Goal: Task Accomplishment & Management: Complete application form

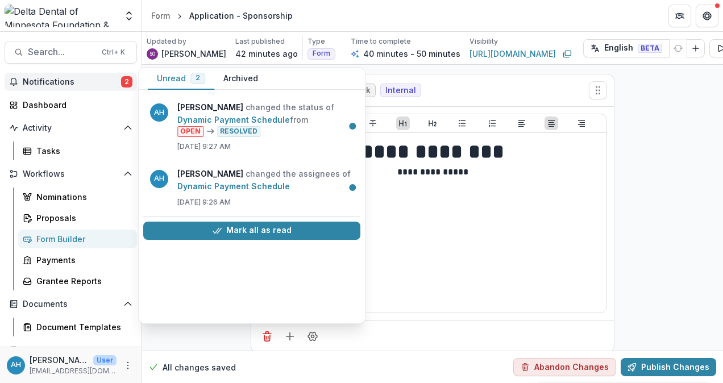
select select "**********"
select select "********"
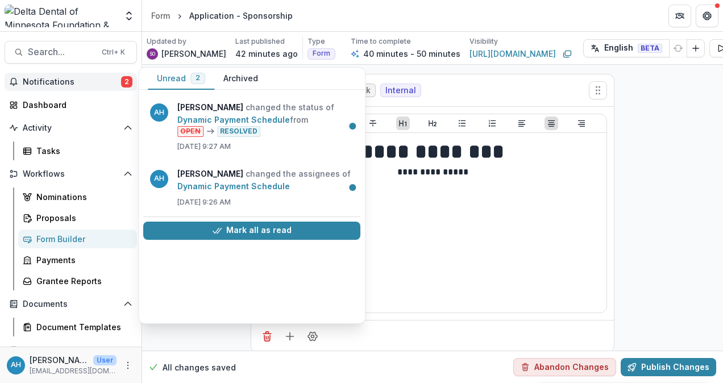
scroll to position [5174, 0]
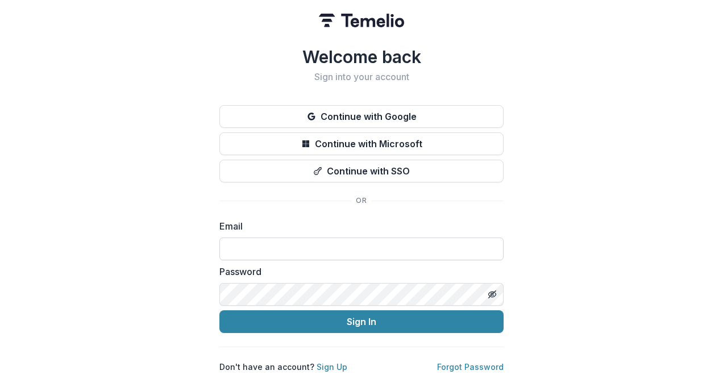
click at [301, 240] on input at bounding box center [361, 249] width 284 height 23
type input "**********"
click at [219, 310] on button "Sign In" at bounding box center [361, 321] width 284 height 23
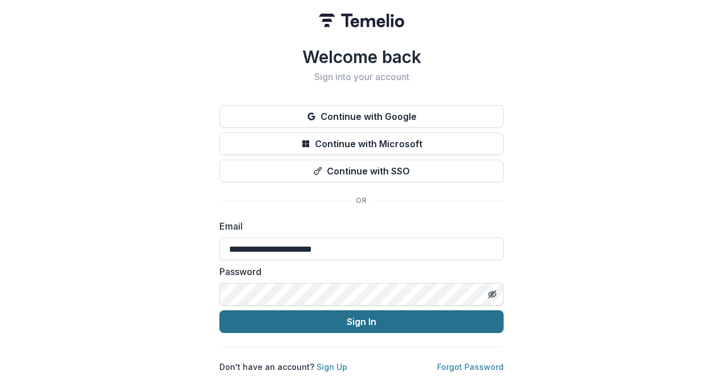
click at [375, 316] on button "Sign In" at bounding box center [361, 321] width 284 height 23
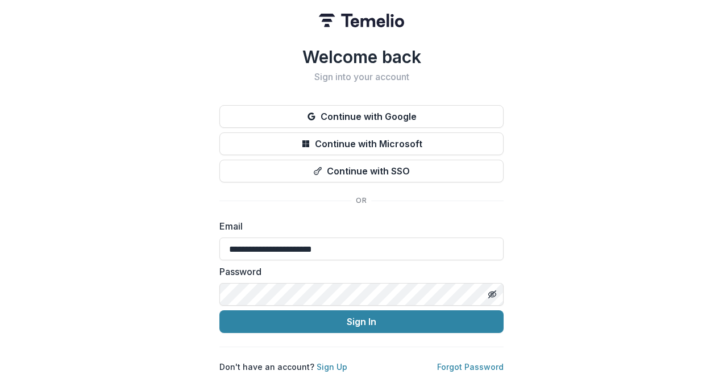
click at [219, 310] on button "Sign In" at bounding box center [361, 321] width 284 height 23
drag, startPoint x: 227, startPoint y: 240, endPoint x: 252, endPoint y: 238, distance: 25.2
click at [230, 240] on input "**********" at bounding box center [361, 249] width 284 height 23
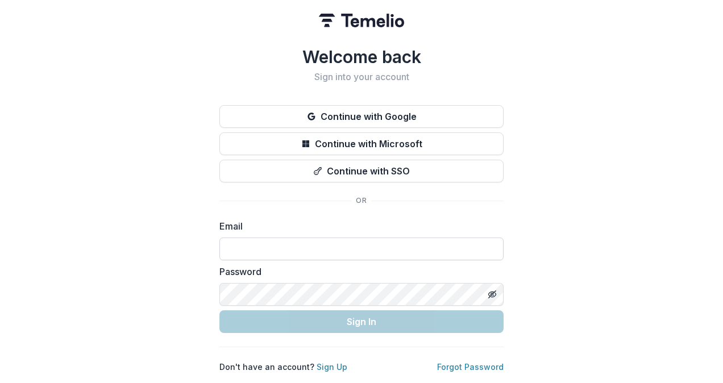
drag, startPoint x: 347, startPoint y: 247, endPoint x: 367, endPoint y: 242, distance: 20.5
click at [347, 247] on input at bounding box center [361, 249] width 284 height 23
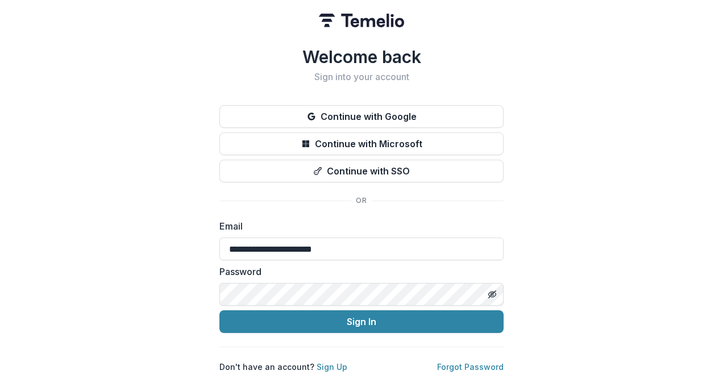
type input "**********"
click at [219, 310] on button "Sign In" at bounding box center [361, 321] width 284 height 23
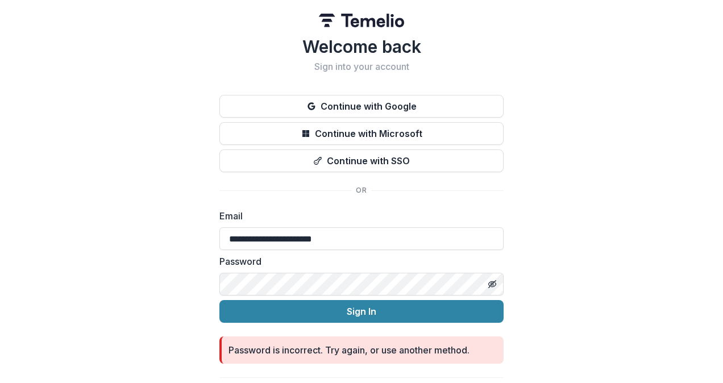
click at [219, 300] on button "Sign In" at bounding box center [361, 311] width 284 height 23
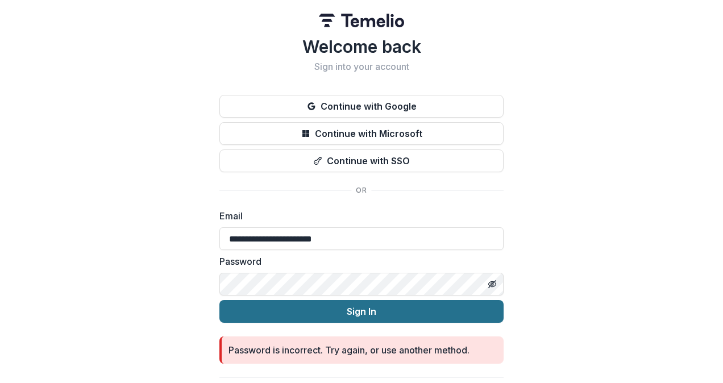
click at [358, 311] on button "Sign In" at bounding box center [361, 311] width 284 height 23
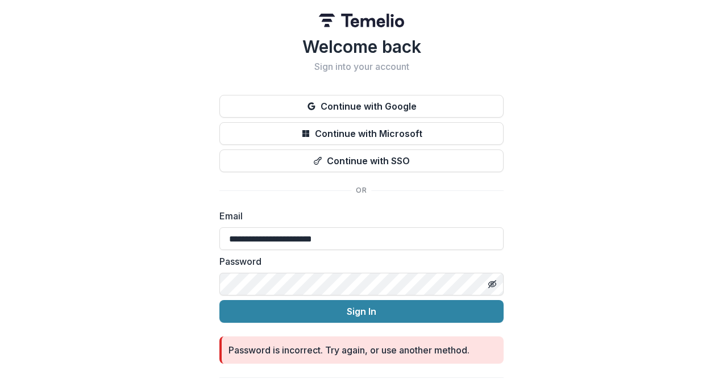
click at [219, 300] on button "Sign In" at bounding box center [361, 311] width 284 height 23
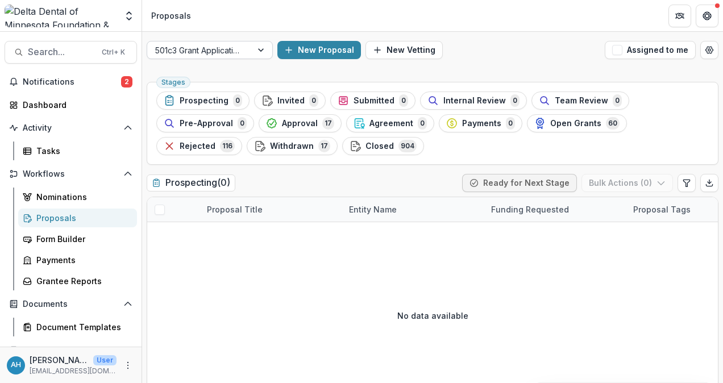
click at [212, 49] on div at bounding box center [199, 50] width 89 height 14
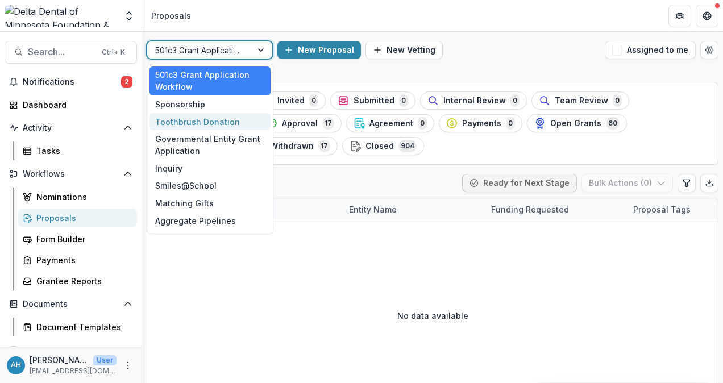
click at [206, 122] on div "Toothbrush Donation" at bounding box center [210, 122] width 121 height 18
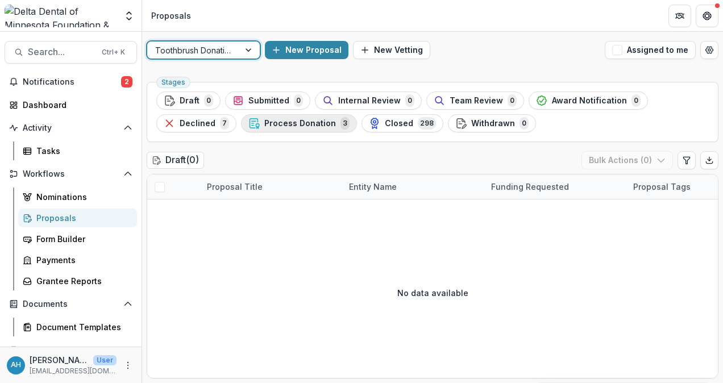
click at [299, 121] on span "Process Donation" at bounding box center [300, 124] width 72 height 10
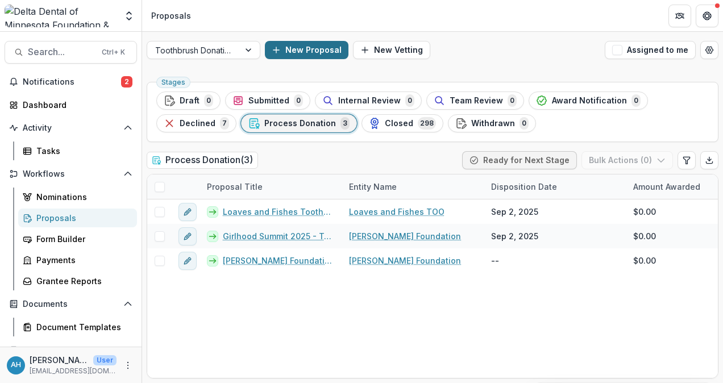
click at [304, 48] on button "New Proposal" at bounding box center [307, 50] width 84 height 18
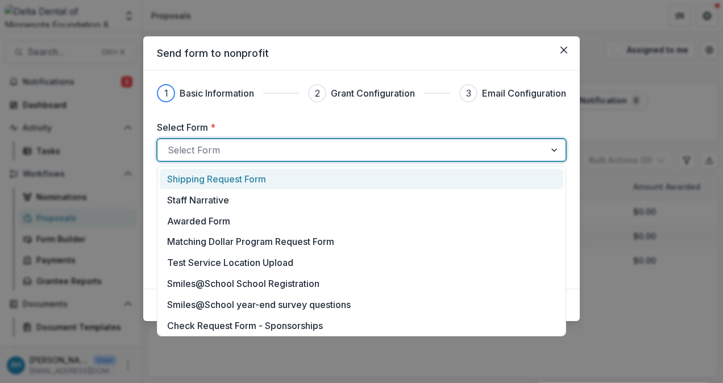
click at [232, 150] on div at bounding box center [351, 150] width 367 height 16
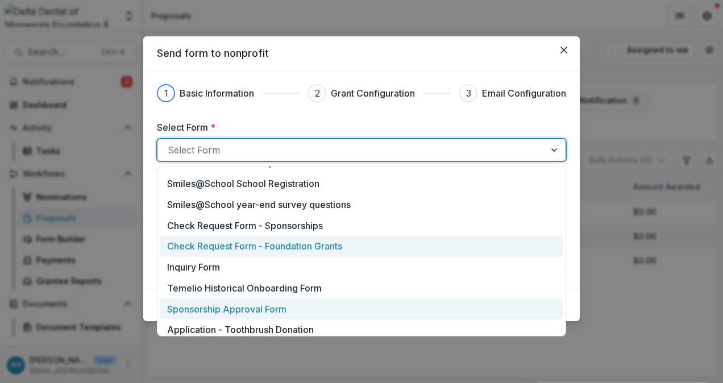
scroll to position [114, 0]
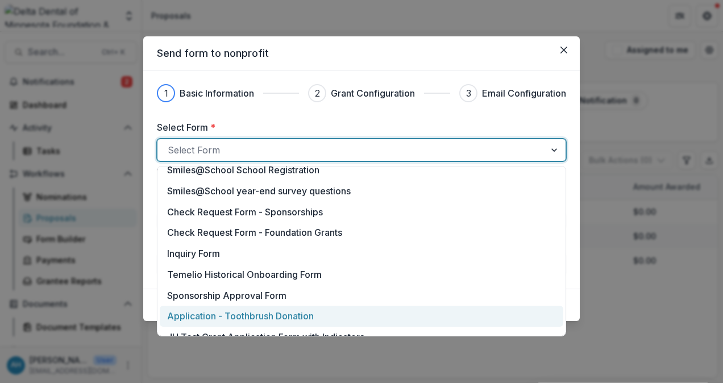
click at [261, 314] on p "Application - Toothbrush Donation" at bounding box center [240, 316] width 147 height 14
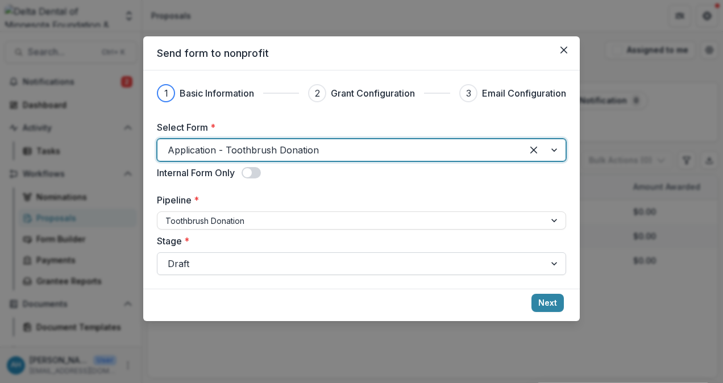
click at [253, 259] on div at bounding box center [351, 264] width 367 height 16
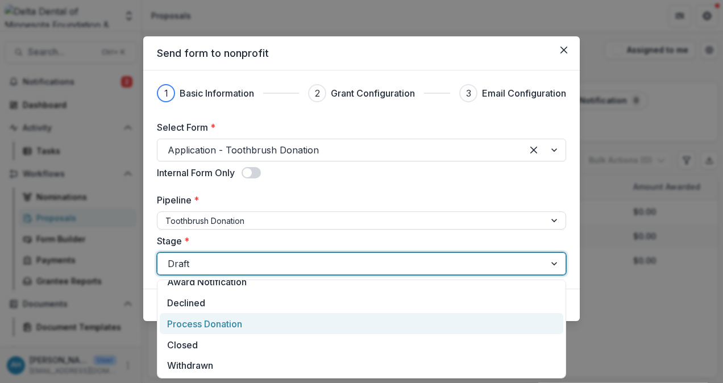
scroll to position [94, 0]
click at [216, 327] on div "Process Donation" at bounding box center [362, 323] width 404 height 21
click at [216, 327] on div "Send form to nonprofit 1 Basic Information 2 Grant Configuration 3 Email Config…" at bounding box center [361, 191] width 723 height 383
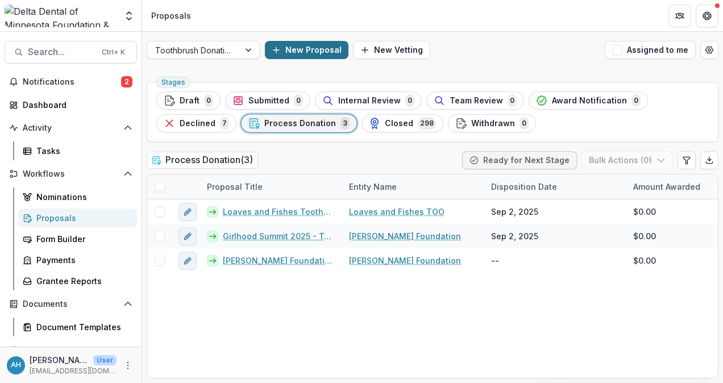
click at [301, 53] on button "New Proposal" at bounding box center [307, 50] width 84 height 18
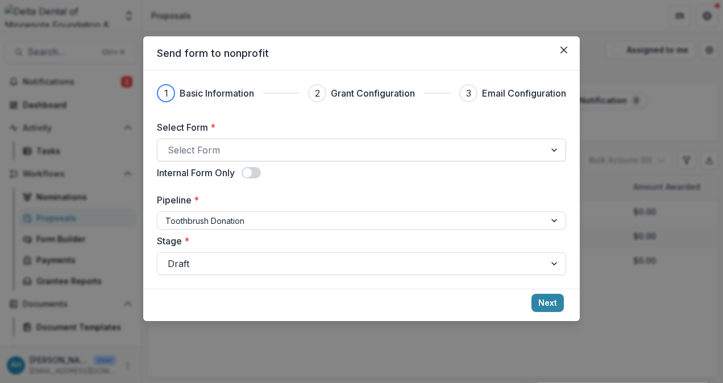
click at [266, 150] on div at bounding box center [351, 150] width 367 height 16
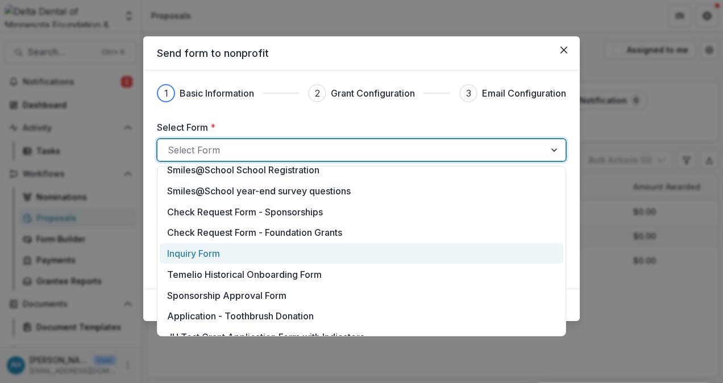
scroll to position [171, 0]
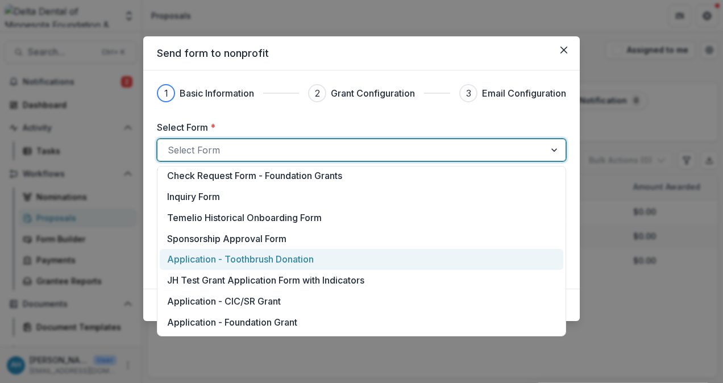
click at [271, 260] on p "Application - Toothbrush Donation" at bounding box center [240, 259] width 147 height 14
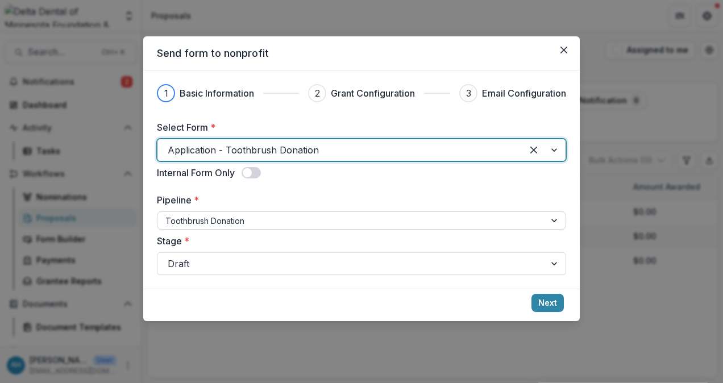
click at [267, 221] on div at bounding box center [351, 221] width 372 height 14
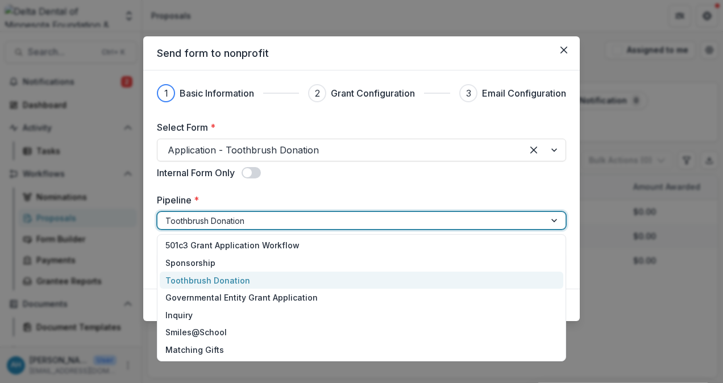
click at [321, 182] on div "Select Form * Application - Toothbrush Donation Internal Form Only Pipeline * 7…" at bounding box center [361, 198] width 409 height 155
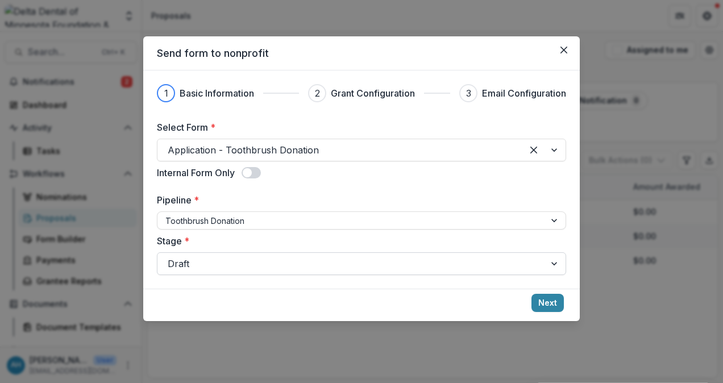
click at [221, 267] on div at bounding box center [351, 264] width 367 height 16
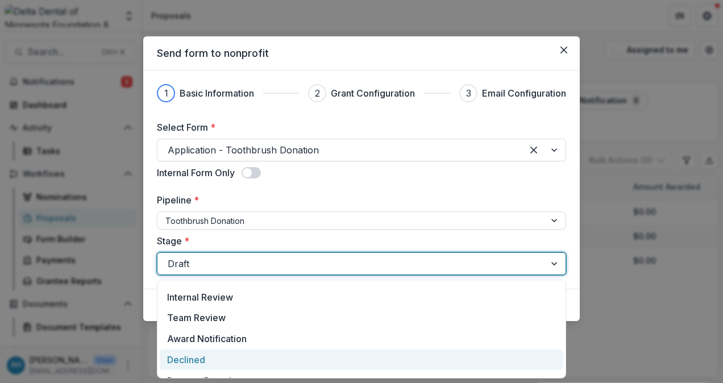
scroll to position [94, 0]
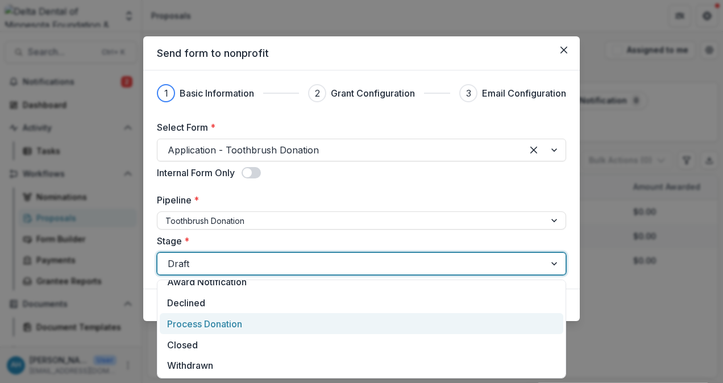
click at [217, 322] on div "Process Donation" at bounding box center [362, 323] width 404 height 21
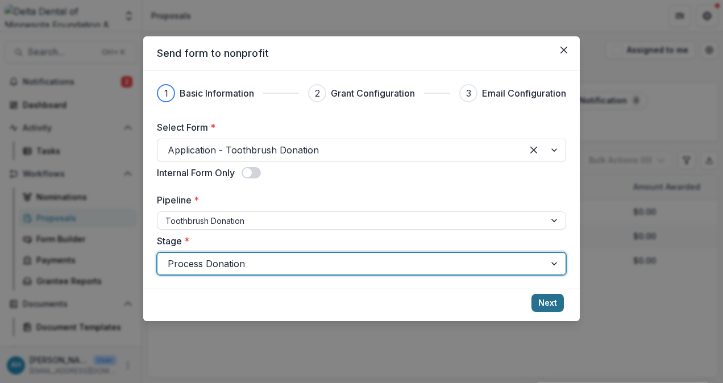
click at [545, 305] on button "Next" at bounding box center [548, 303] width 32 height 18
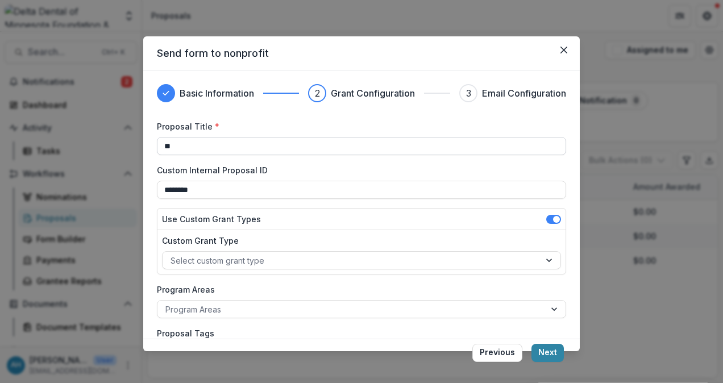
type input "*"
drag, startPoint x: 163, startPoint y: 144, endPoint x: 219, endPoint y: 136, distance: 56.8
click at [165, 143] on input "**********" at bounding box center [361, 146] width 409 height 18
click at [291, 147] on input "**********" at bounding box center [361, 146] width 409 height 18
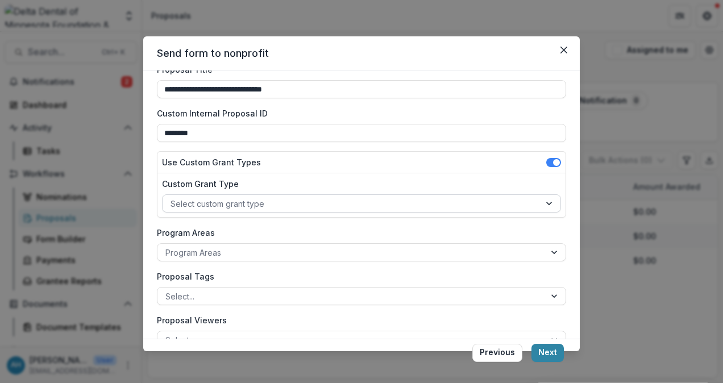
type input "**********"
click at [278, 200] on div at bounding box center [352, 204] width 362 height 14
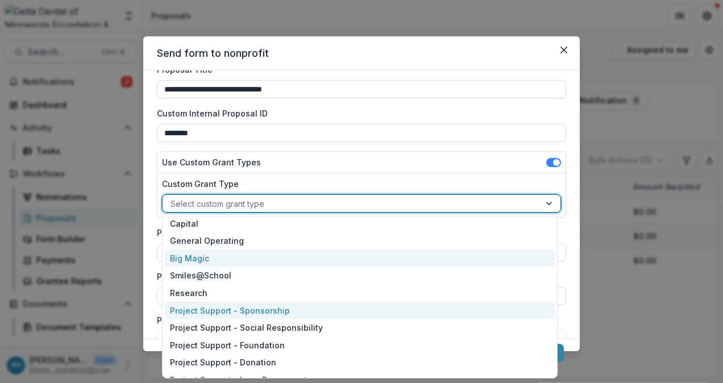
scroll to position [103, 0]
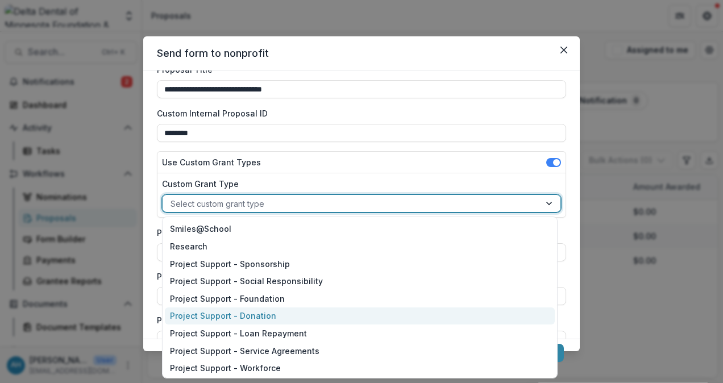
click at [241, 312] on div "Project Support - Donation" at bounding box center [360, 317] width 391 height 18
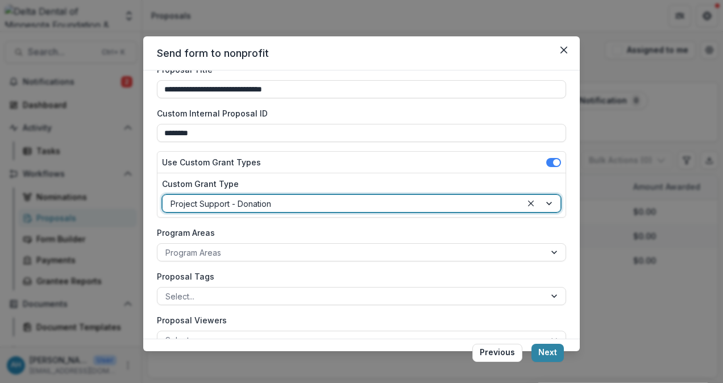
scroll to position [114, 0]
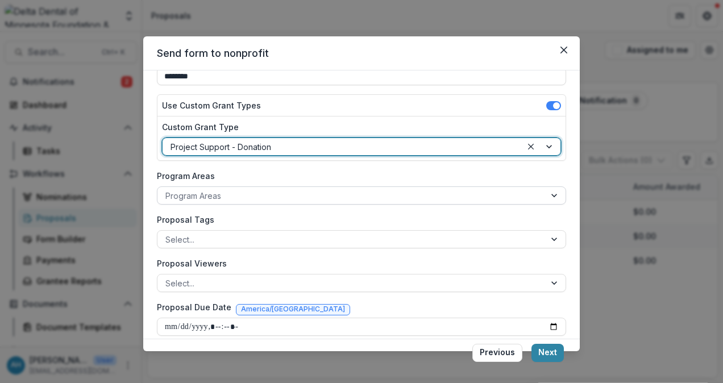
click at [250, 193] on div at bounding box center [351, 196] width 372 height 14
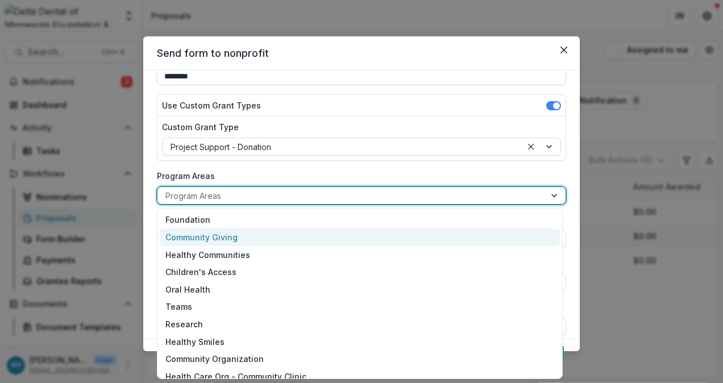
click at [225, 239] on div "Community Giving" at bounding box center [360, 238] width 400 height 18
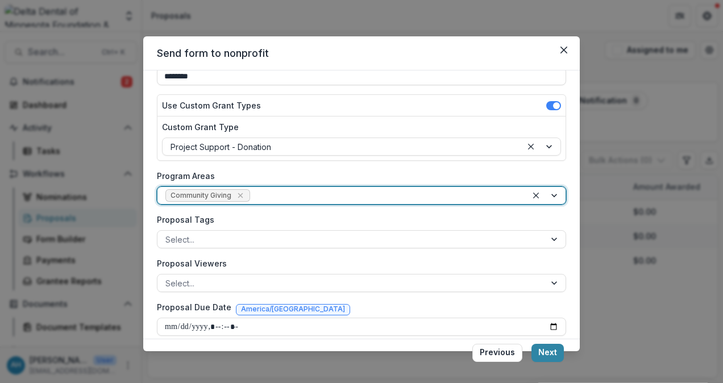
click at [225, 239] on div at bounding box center [351, 240] width 372 height 14
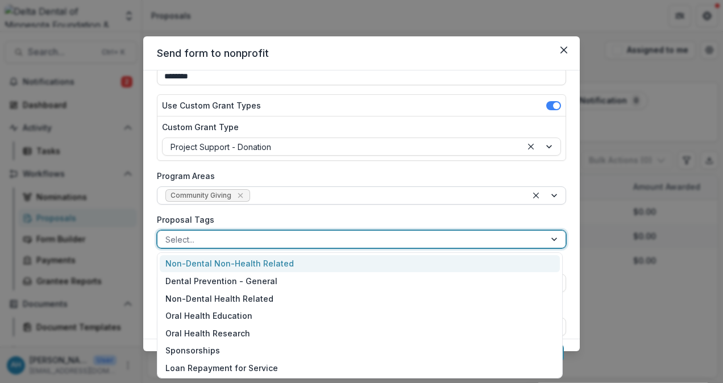
click at [321, 193] on div at bounding box center [385, 196] width 267 height 14
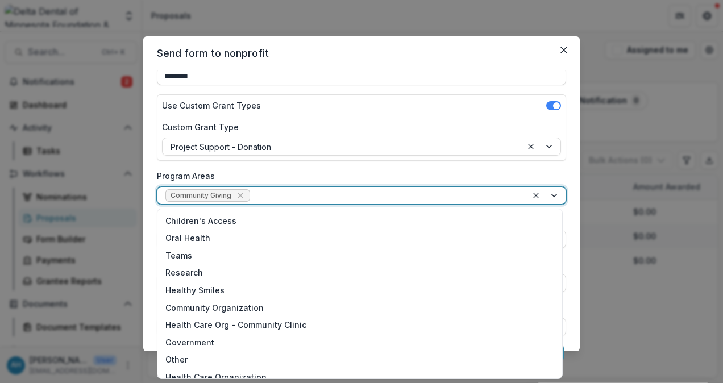
scroll to position [0, 0]
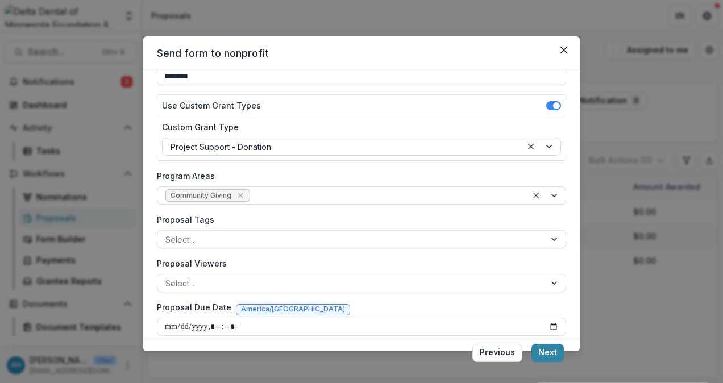
click at [305, 170] on label "Program Areas" at bounding box center [358, 176] width 403 height 12
click at [255, 190] on input "Program Areas" at bounding box center [253, 196] width 2 height 12
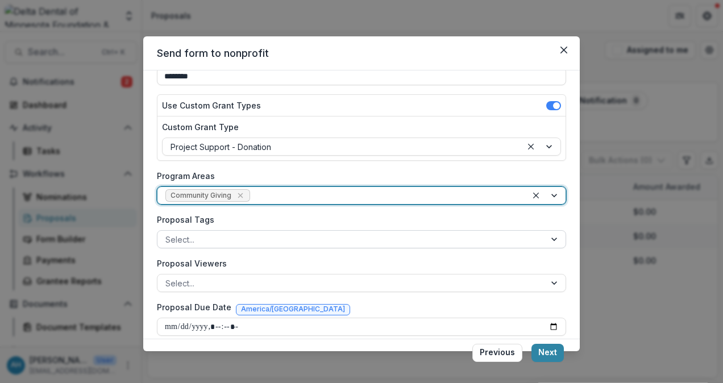
click at [205, 239] on div at bounding box center [351, 240] width 372 height 14
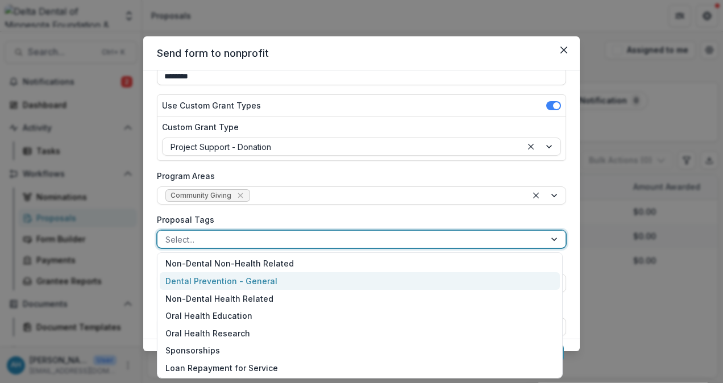
click at [232, 280] on div "Dental Prevention - General" at bounding box center [360, 281] width 400 height 18
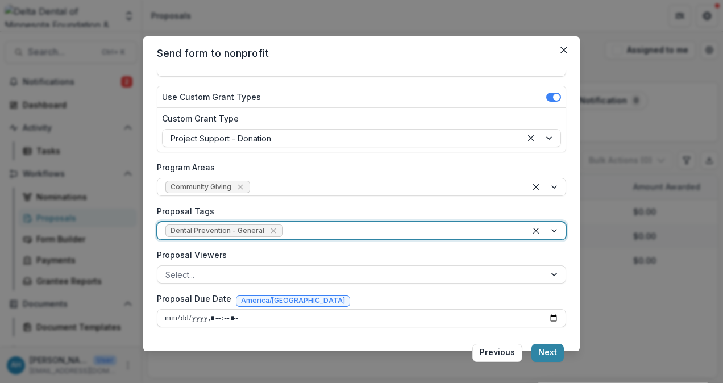
scroll to position [124, 0]
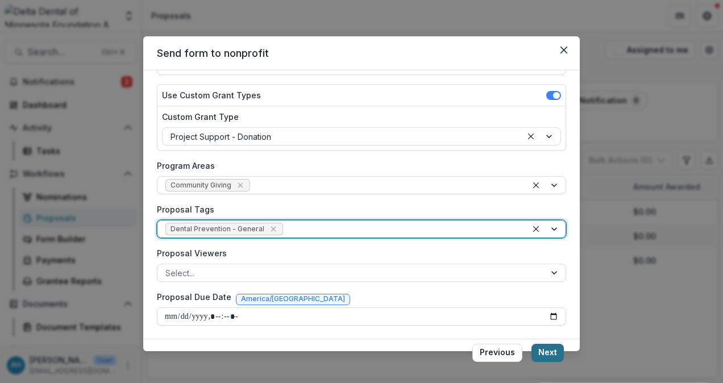
click at [551, 353] on button "Next" at bounding box center [548, 353] width 32 height 18
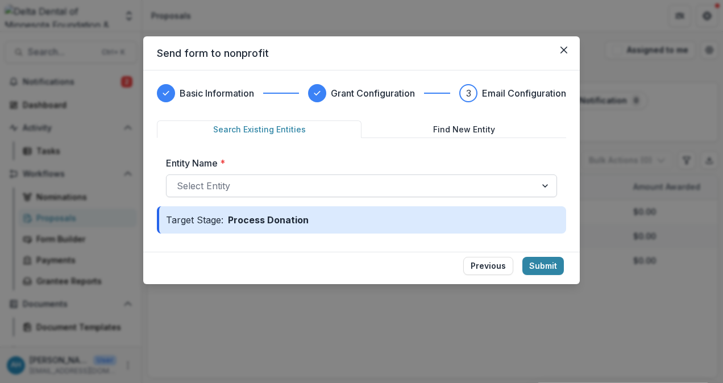
click at [234, 182] on div at bounding box center [351, 186] width 349 height 16
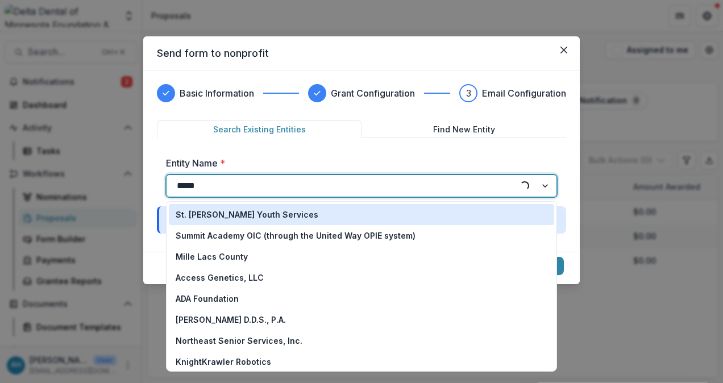
type input "******"
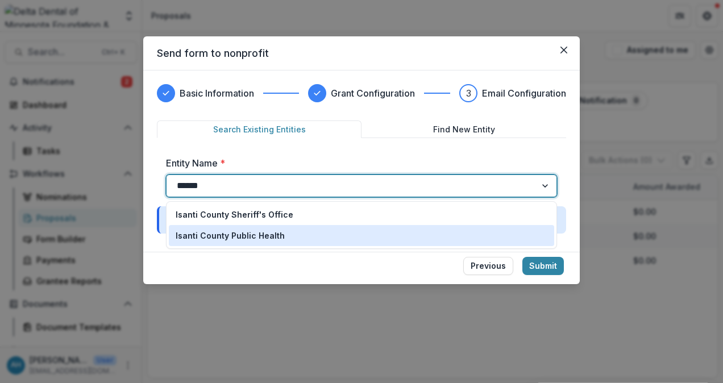
click at [249, 235] on p "Isanti County Public Health" at bounding box center [230, 236] width 109 height 12
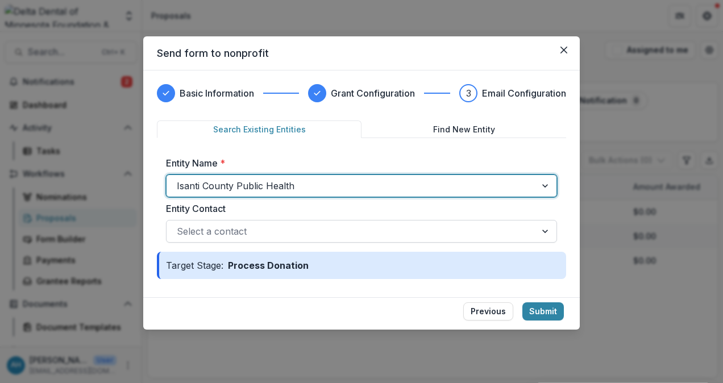
click at [260, 227] on div at bounding box center [351, 231] width 349 height 16
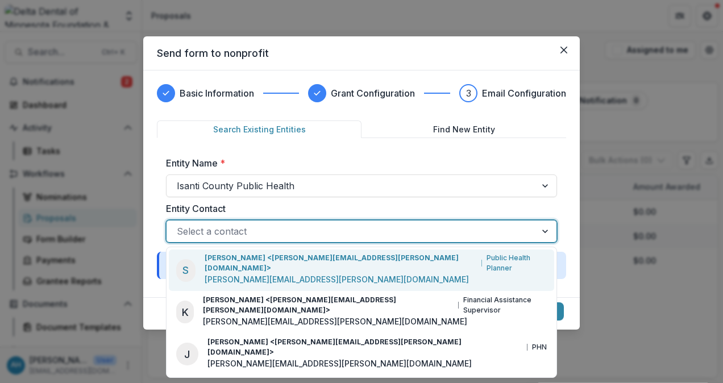
click at [352, 151] on div "Entity Name * Isanti County Public Health Entity Contact 3 results available. U…" at bounding box center [361, 199] width 409 height 105
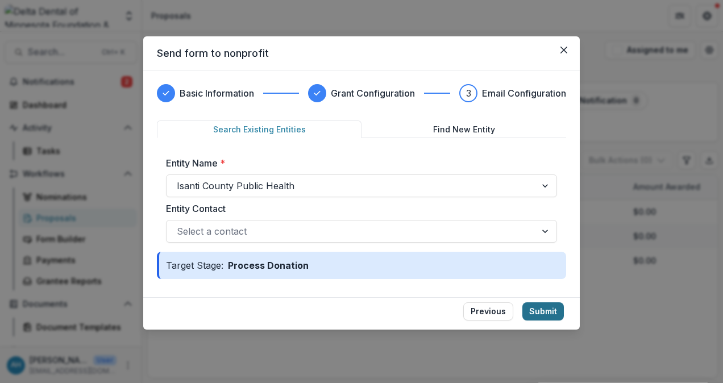
click at [547, 310] on button "Submit" at bounding box center [543, 311] width 42 height 18
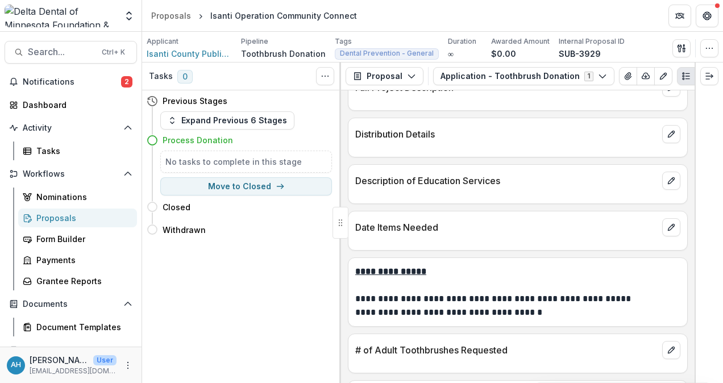
scroll to position [682, 0]
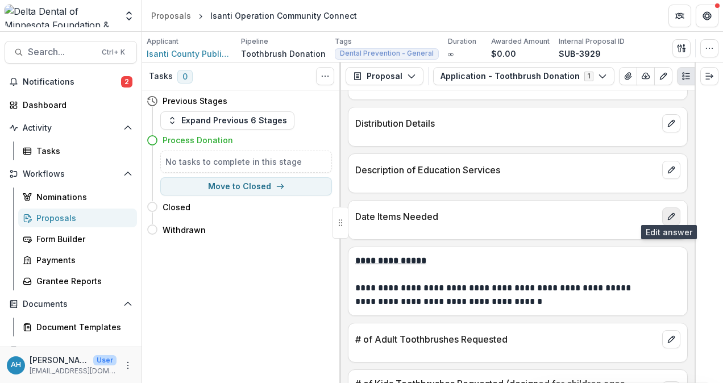
click at [669, 217] on button "edit" at bounding box center [671, 217] width 18 height 18
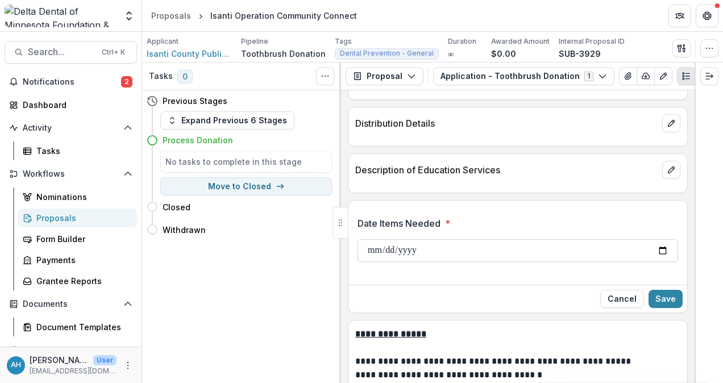
click at [659, 246] on input "Date Items Needed *" at bounding box center [518, 250] width 321 height 23
type input "**********"
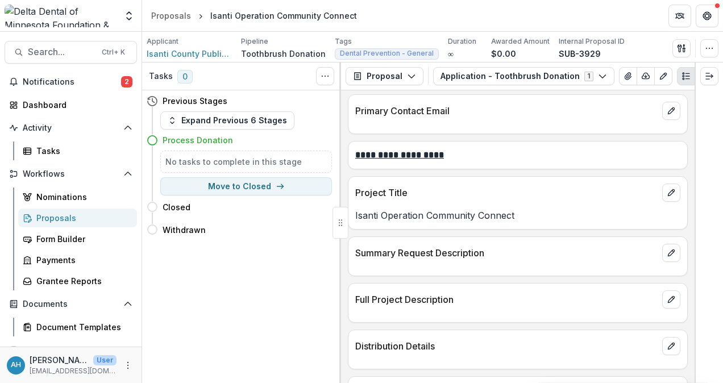
scroll to position [455, 0]
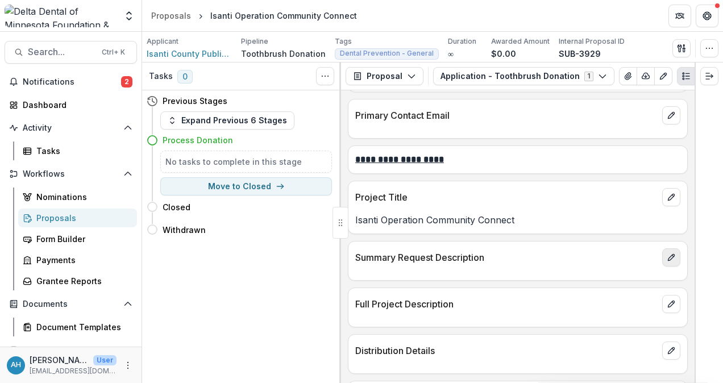
click at [668, 255] on icon "edit" at bounding box center [671, 258] width 6 height 6
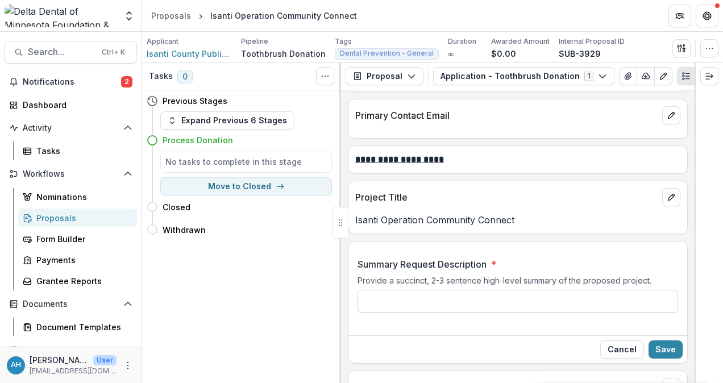
click at [372, 293] on input "Summary Request Description *" at bounding box center [518, 301] width 321 height 23
paste input "**********"
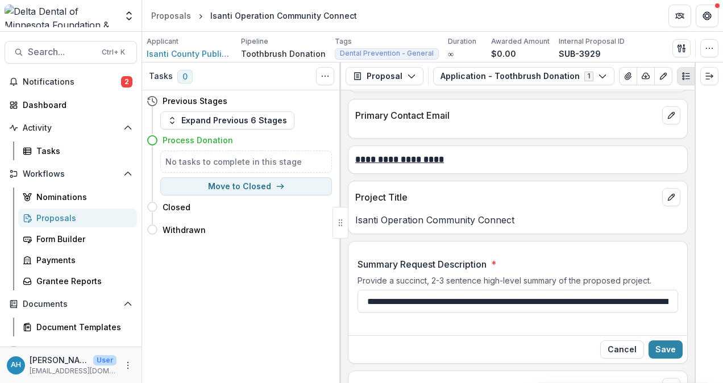
scroll to position [0, 1198]
type input "**********"
click at [665, 347] on button "Save" at bounding box center [666, 350] width 34 height 18
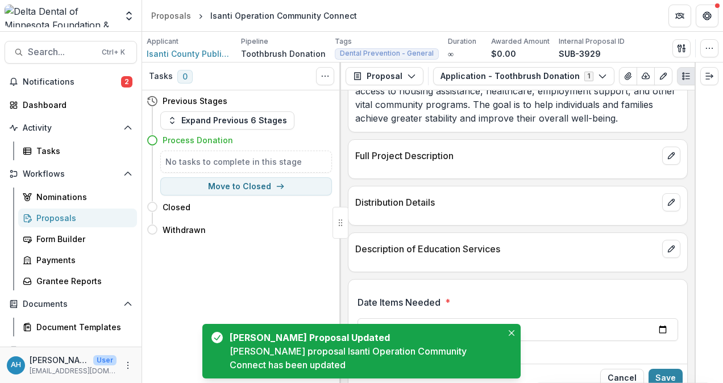
scroll to position [682, 0]
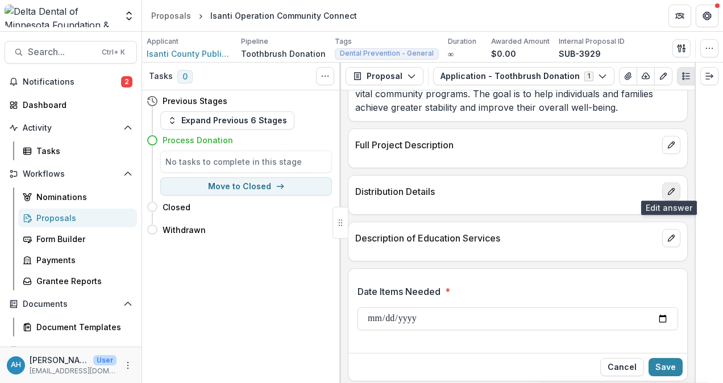
click at [670, 187] on icon "edit" at bounding box center [671, 191] width 9 height 9
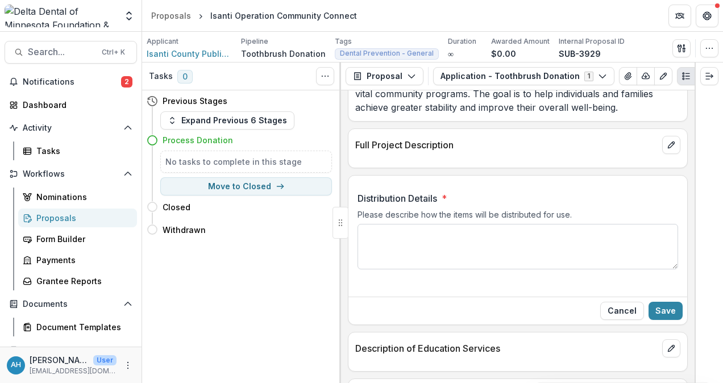
click at [367, 225] on textarea "Distribution Details *" at bounding box center [518, 246] width 321 height 45
paste textarea "**********"
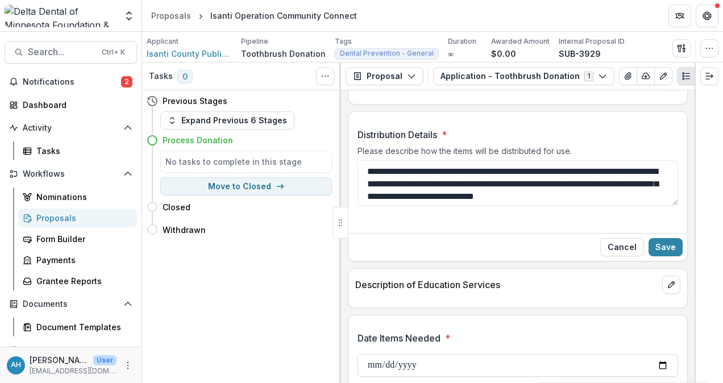
scroll to position [769, 0]
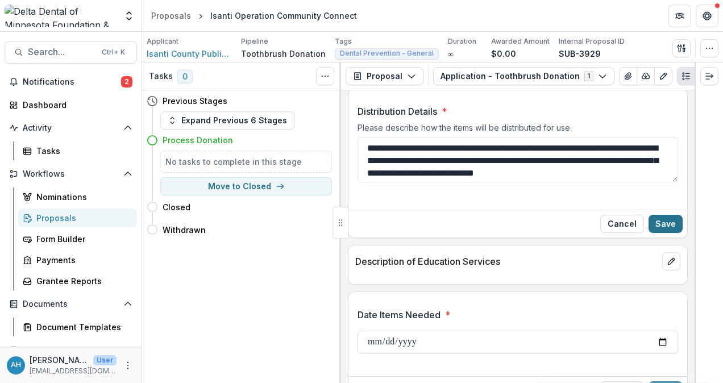
type textarea "**********"
click at [666, 218] on button "Save" at bounding box center [666, 224] width 34 height 18
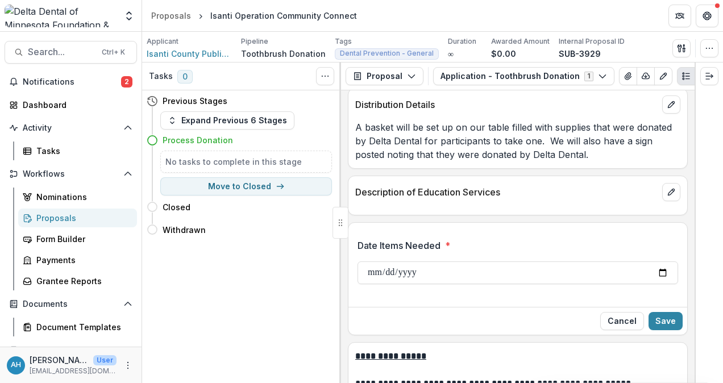
scroll to position [810, 0]
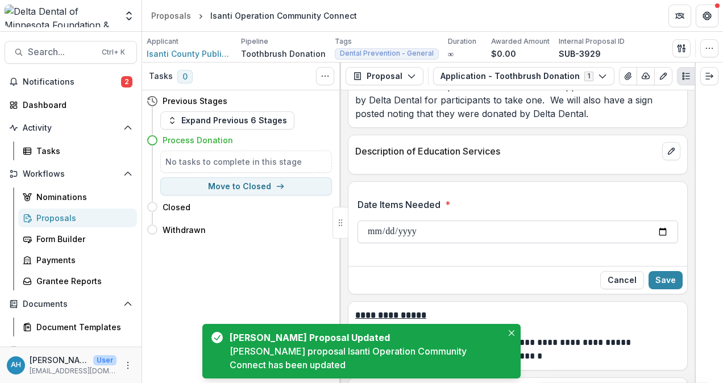
click at [493, 227] on input "Date Items Needed *" at bounding box center [518, 232] width 321 height 23
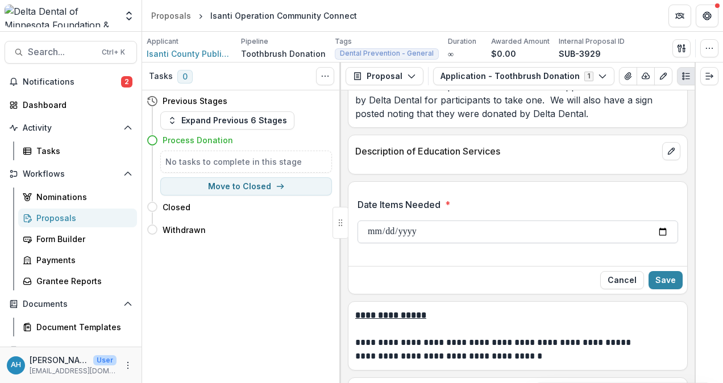
click at [661, 224] on input "Date Items Needed *" at bounding box center [518, 232] width 321 height 23
type input "**********"
click at [663, 272] on button "Save" at bounding box center [666, 280] width 34 height 18
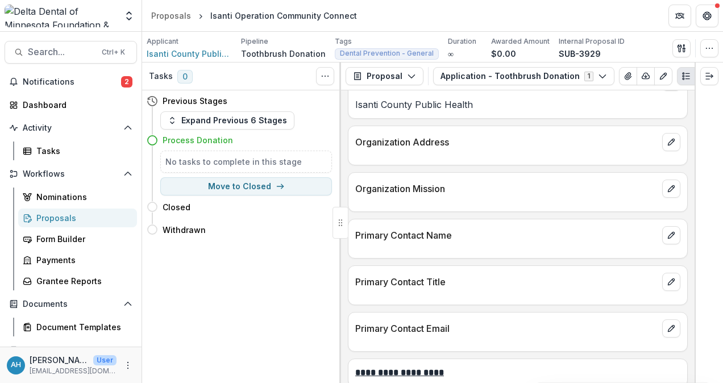
scroll to position [298, 0]
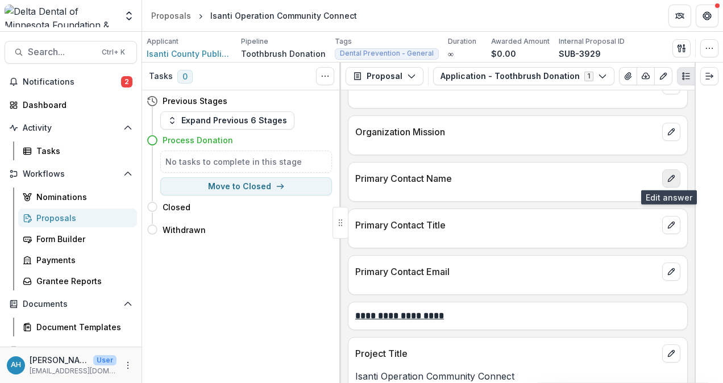
click at [672, 177] on icon "edit" at bounding box center [671, 178] width 9 height 9
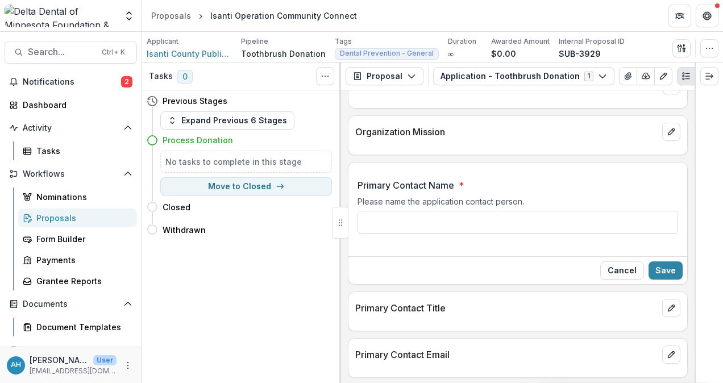
click at [422, 207] on div "Please name the application contact person." at bounding box center [518, 204] width 321 height 14
click at [425, 214] on input "Primary Contact Name *" at bounding box center [518, 222] width 321 height 23
type input "**********"
click at [671, 269] on button "Save" at bounding box center [666, 271] width 34 height 18
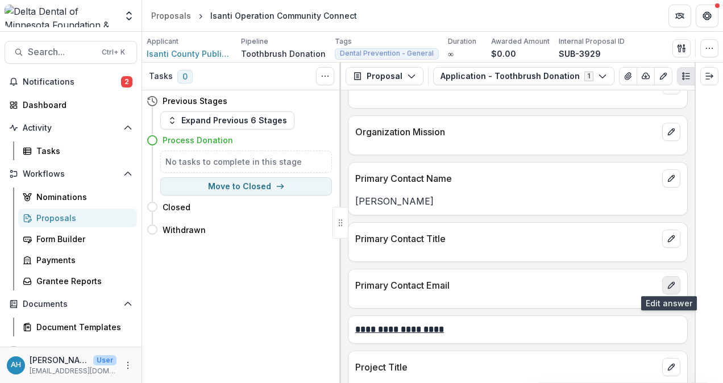
click at [669, 288] on button "edit" at bounding box center [671, 285] width 18 height 18
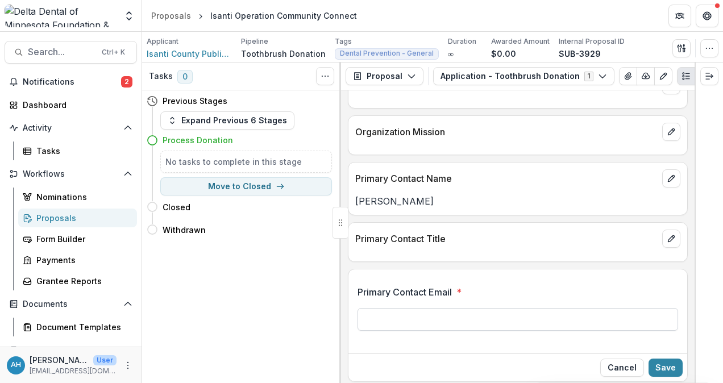
click at [375, 311] on input "Primary Contact Email *" at bounding box center [518, 319] width 321 height 23
paste input "**********"
drag, startPoint x: 422, startPoint y: 316, endPoint x: 430, endPoint y: 315, distance: 8.0
click at [426, 316] on input "**********" at bounding box center [518, 319] width 321 height 23
click at [421, 317] on input "**********" at bounding box center [518, 319] width 321 height 23
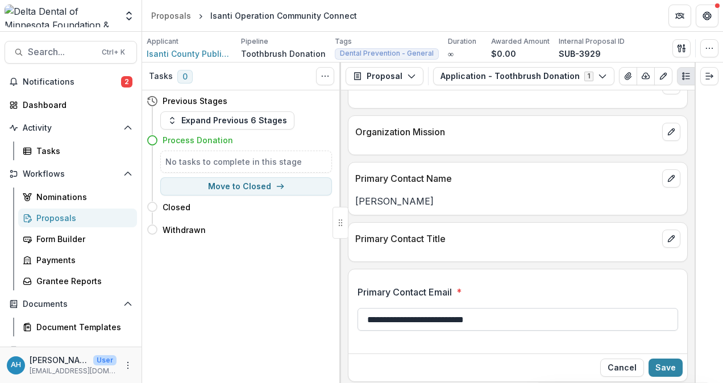
click at [504, 317] on input "**********" at bounding box center [518, 319] width 321 height 23
type input "**********"
click at [665, 365] on button "Save" at bounding box center [666, 368] width 34 height 18
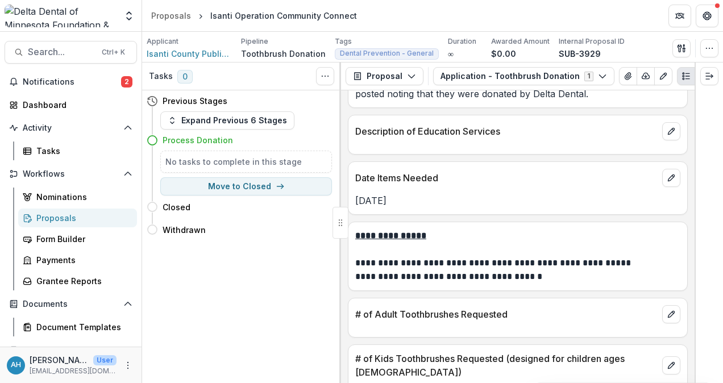
scroll to position [910, 0]
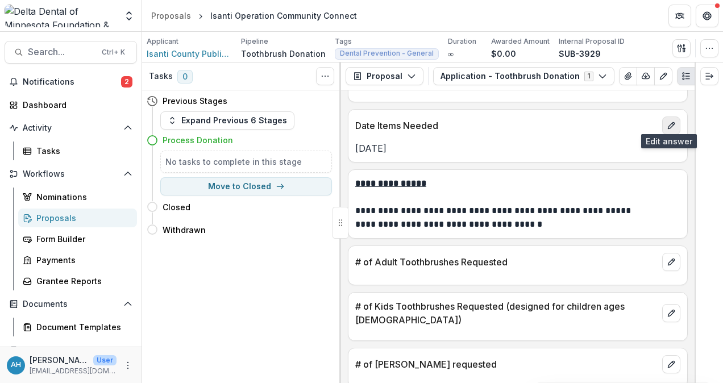
click at [667, 121] on icon "edit" at bounding box center [671, 125] width 9 height 9
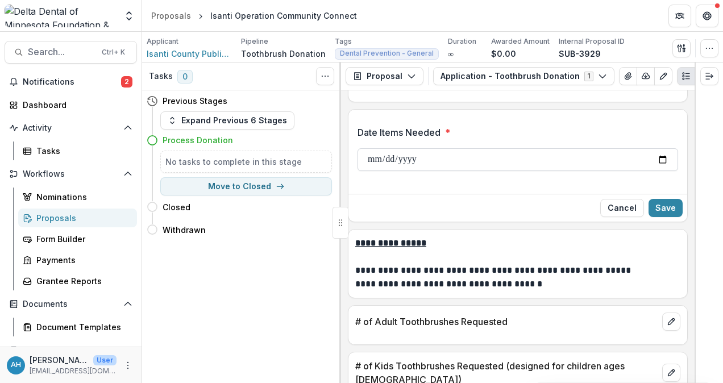
click at [533, 150] on input "**********" at bounding box center [518, 159] width 321 height 23
click at [658, 152] on input "**********" at bounding box center [518, 159] width 321 height 23
type input "**********"
click at [666, 201] on button "Save" at bounding box center [666, 208] width 34 height 18
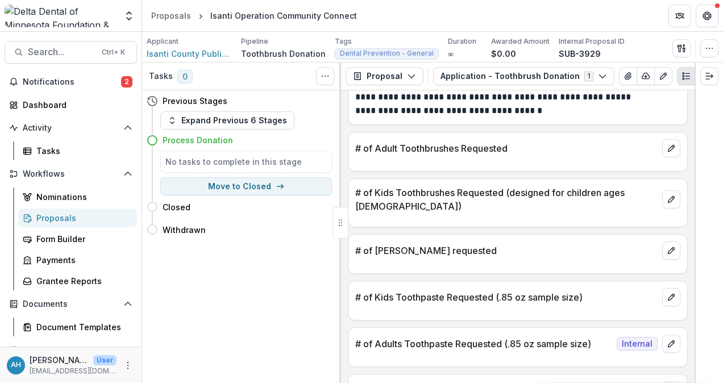
scroll to position [966, 0]
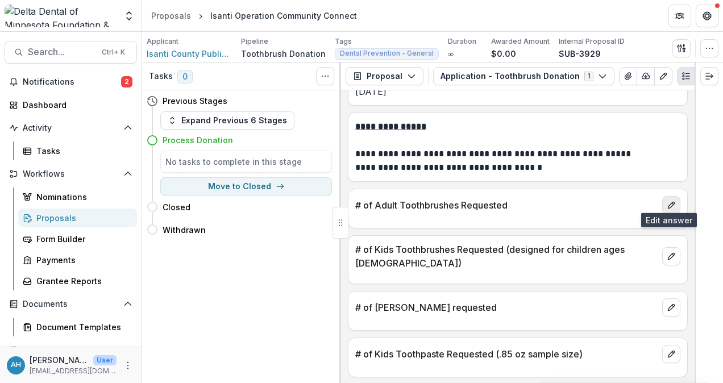
click at [672, 202] on icon "edit" at bounding box center [671, 205] width 9 height 9
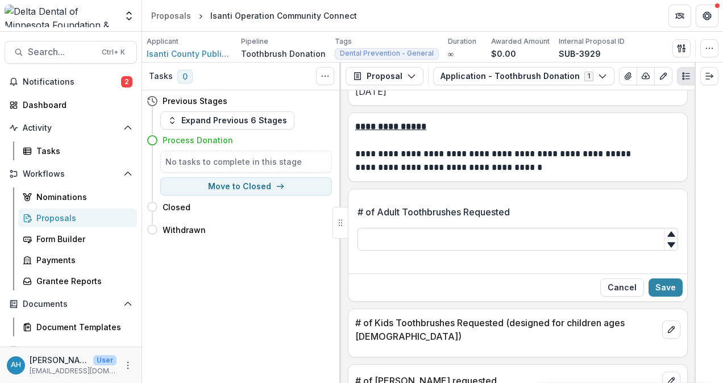
click at [396, 228] on input "# of Adult Toothbrushes Requested" at bounding box center [518, 239] width 321 height 23
type input "***"
click at [667, 281] on button "Save" at bounding box center [666, 288] width 34 height 18
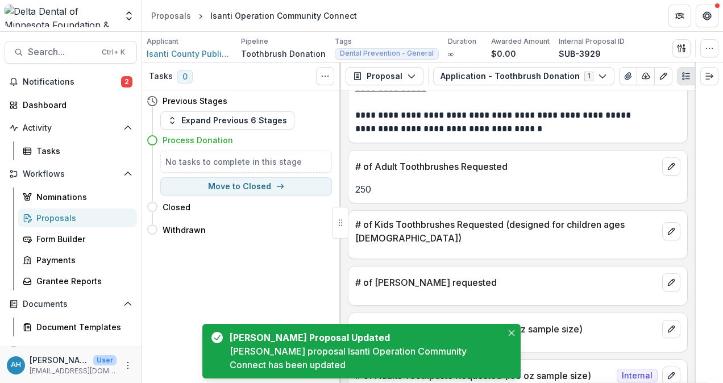
scroll to position [1023, 0]
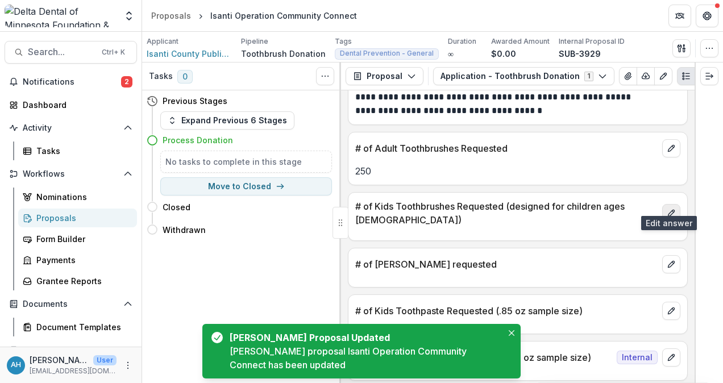
click at [667, 209] on icon "edit" at bounding box center [671, 213] width 9 height 9
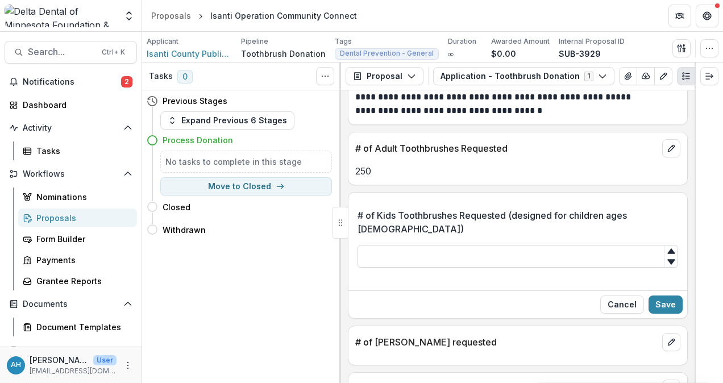
click at [454, 245] on input "# of Kids Toothbrushes Requested (designed for children ages 5-11)" at bounding box center [518, 256] width 321 height 23
type input "***"
click at [661, 296] on button "Save" at bounding box center [666, 305] width 34 height 18
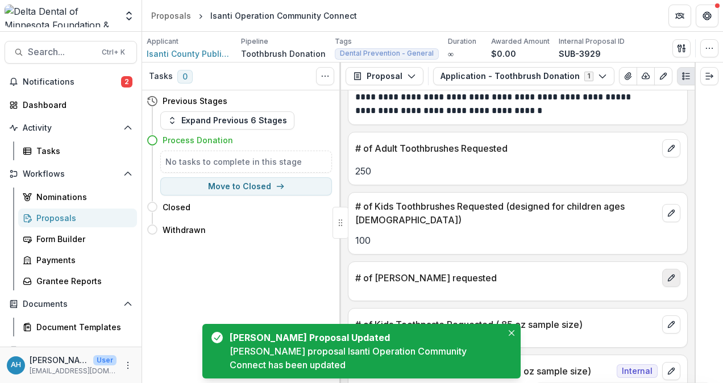
click at [669, 273] on icon "edit" at bounding box center [671, 277] width 9 height 9
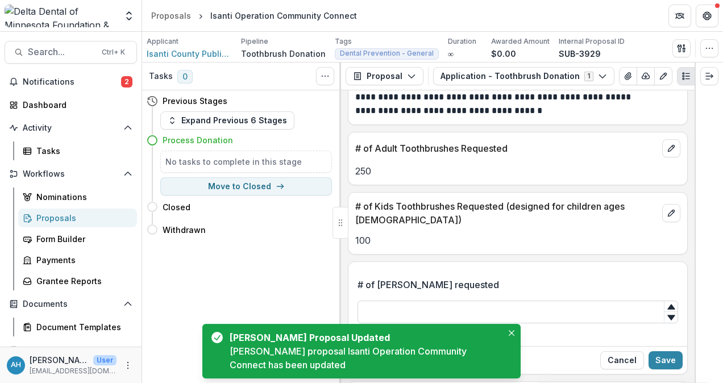
click at [438, 301] on input "# of Floss requested" at bounding box center [518, 312] width 321 height 23
type input "*"
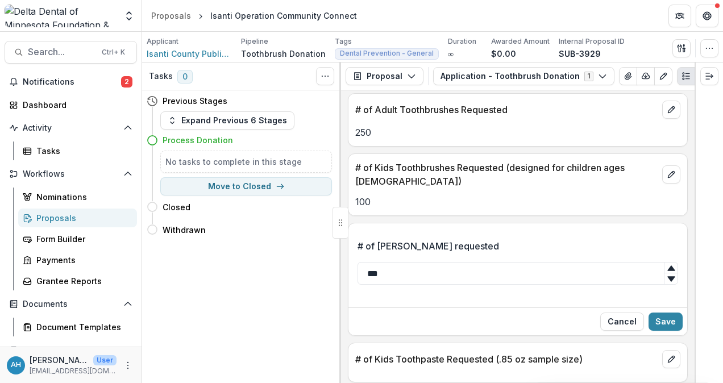
scroll to position [1080, 0]
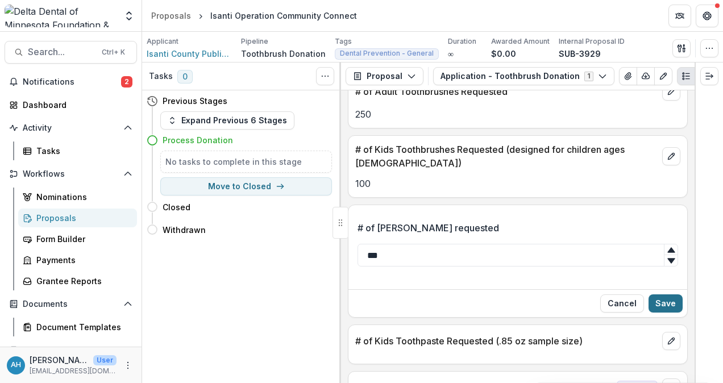
type input "***"
click at [664, 294] on button "Save" at bounding box center [666, 303] width 34 height 18
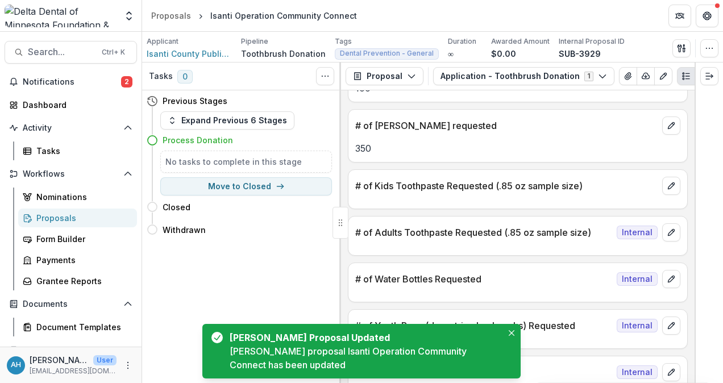
scroll to position [1194, 0]
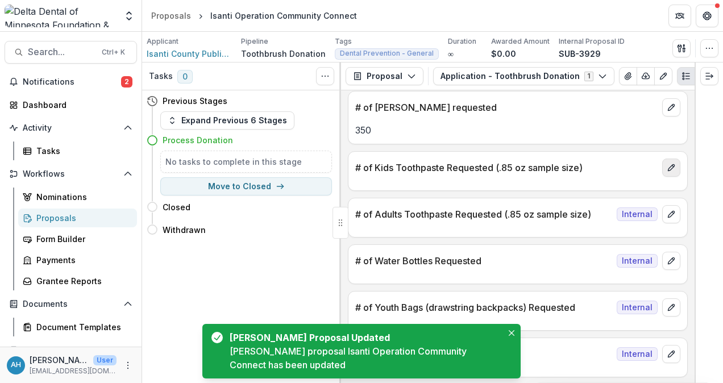
click at [670, 163] on icon "edit" at bounding box center [671, 167] width 9 height 9
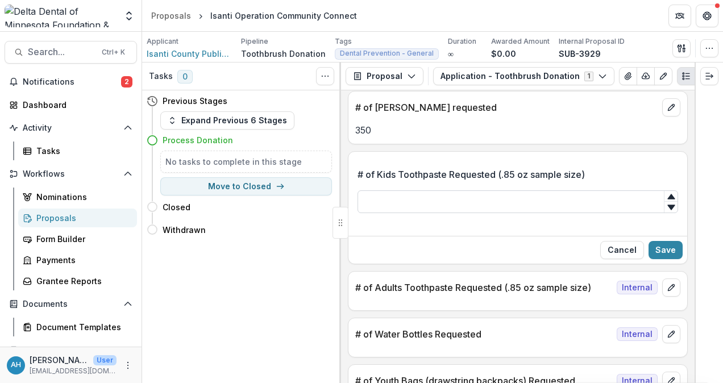
click at [417, 193] on input "# of Kids Toothpaste Requested (.85 oz sample size)" at bounding box center [518, 201] width 321 height 23
type input "***"
click at [659, 241] on button "Save" at bounding box center [666, 250] width 34 height 18
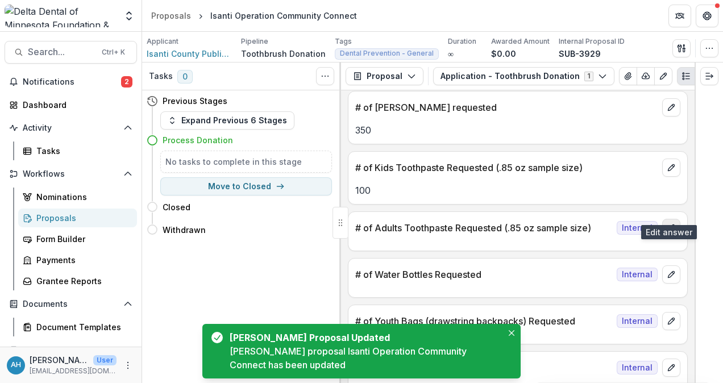
click at [670, 223] on icon "edit" at bounding box center [671, 227] width 9 height 9
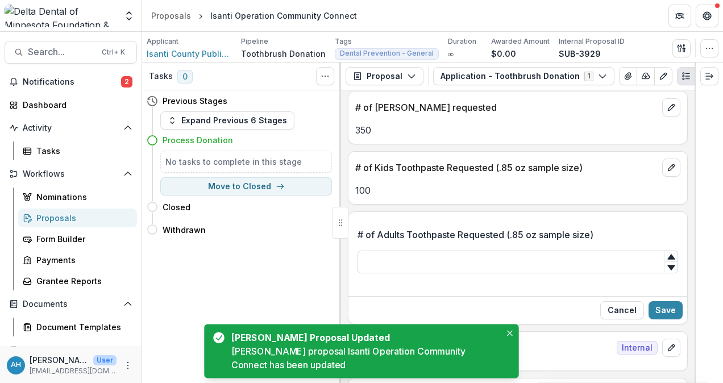
click at [425, 251] on input "# of Adults Toothpaste Requested (.85 oz sample size)" at bounding box center [518, 262] width 321 height 23
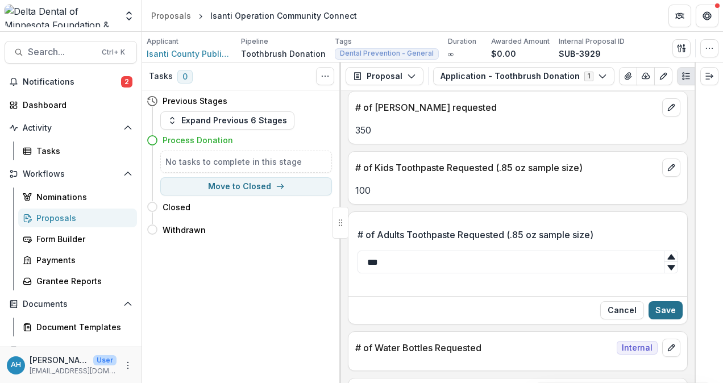
type input "***"
click at [664, 301] on button "Save" at bounding box center [666, 310] width 34 height 18
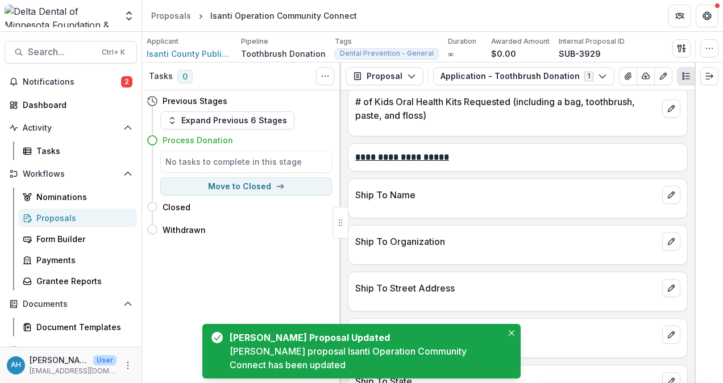
scroll to position [1592, 0]
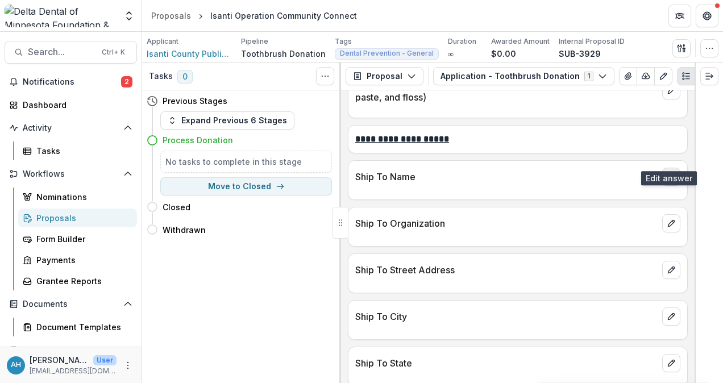
click at [672, 172] on icon "edit" at bounding box center [671, 176] width 9 height 9
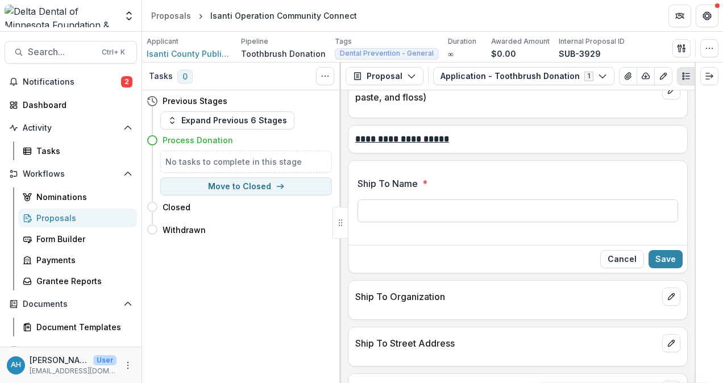
click at [413, 200] on input "Ship To Name *" at bounding box center [518, 211] width 321 height 23
type input "**********"
click at [667, 292] on icon "edit" at bounding box center [671, 296] width 9 height 9
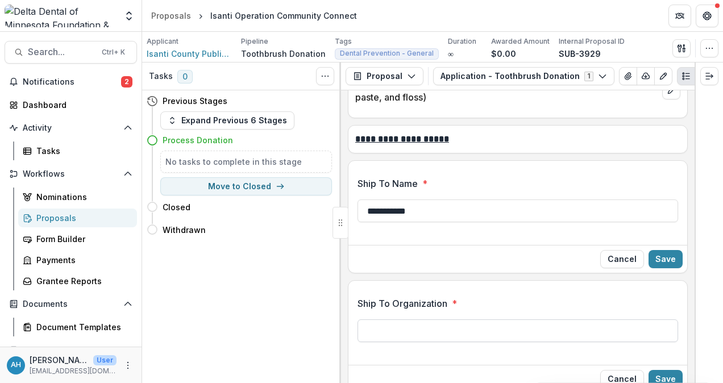
click at [429, 320] on input "Ship To Organization *" at bounding box center [518, 331] width 321 height 23
type input "**********"
click at [667, 250] on button "Save" at bounding box center [666, 259] width 34 height 18
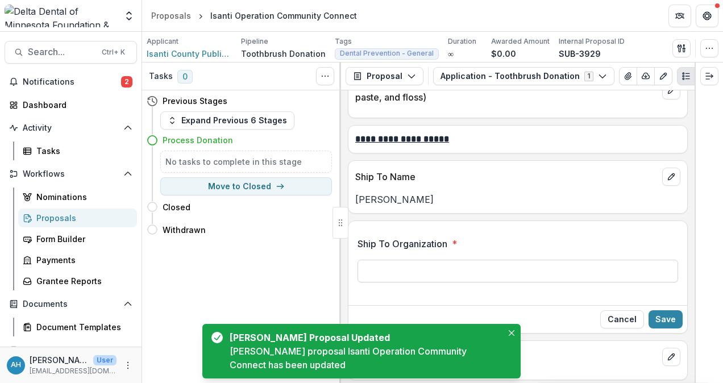
click at [470, 260] on input "Ship To Organization *" at bounding box center [518, 271] width 321 height 23
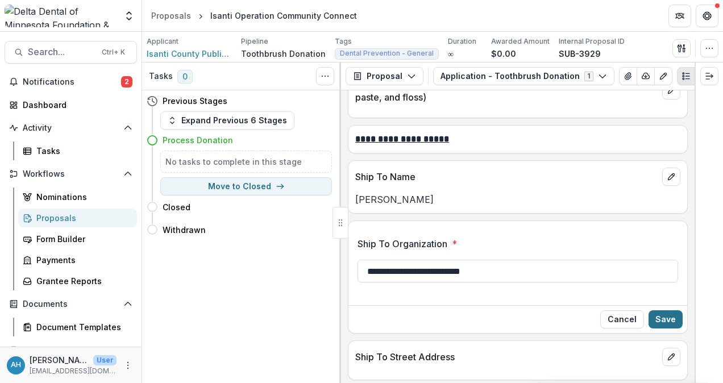
type input "**********"
click at [670, 310] on button "Save" at bounding box center [666, 319] width 34 height 18
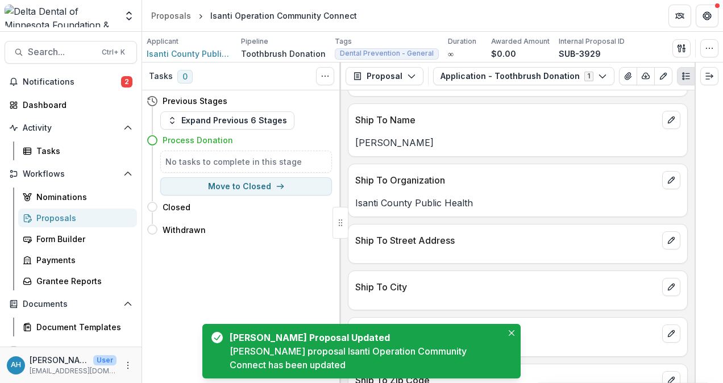
scroll to position [1706, 0]
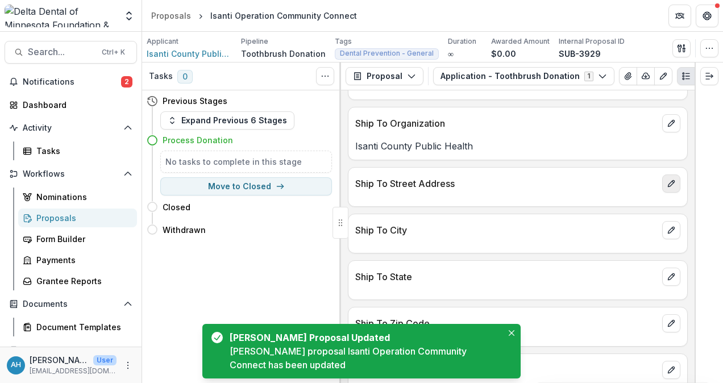
click at [673, 175] on button "edit" at bounding box center [671, 184] width 18 height 18
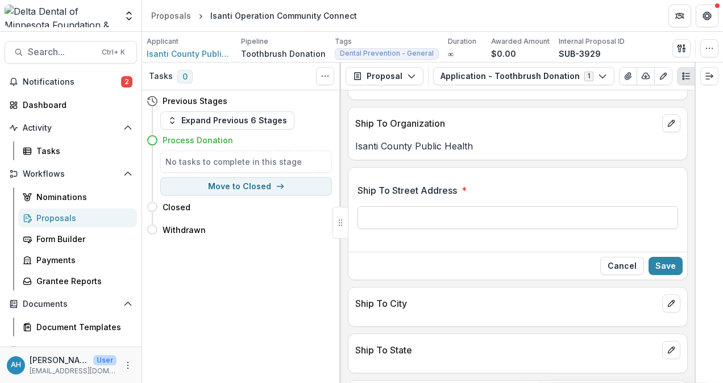
click at [408, 206] on input "Ship To Street Address *" at bounding box center [518, 217] width 321 height 23
type input "**********"
click at [670, 257] on button "Save" at bounding box center [666, 266] width 34 height 18
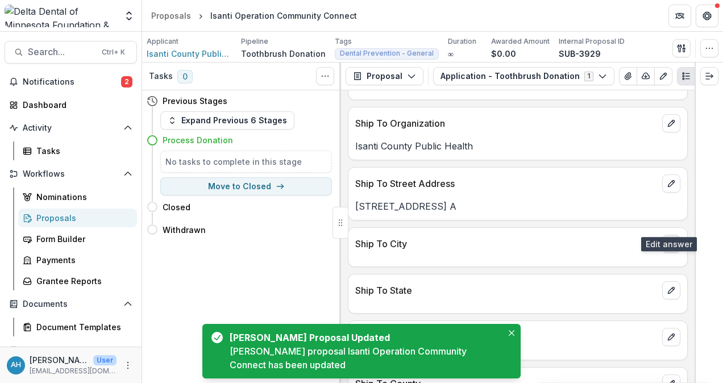
click at [674, 235] on button "edit" at bounding box center [671, 244] width 18 height 18
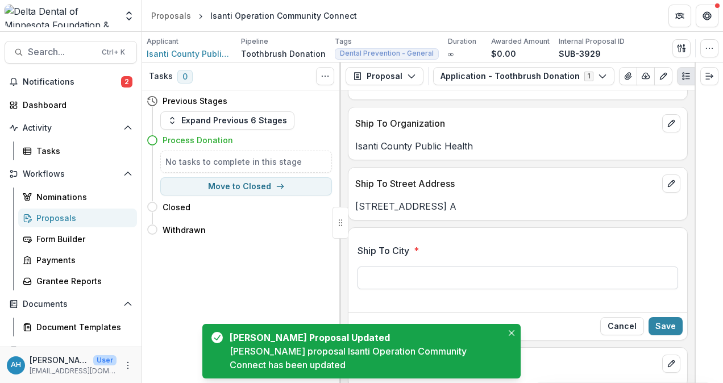
click at [477, 267] on input "Ship To City *" at bounding box center [518, 278] width 321 height 23
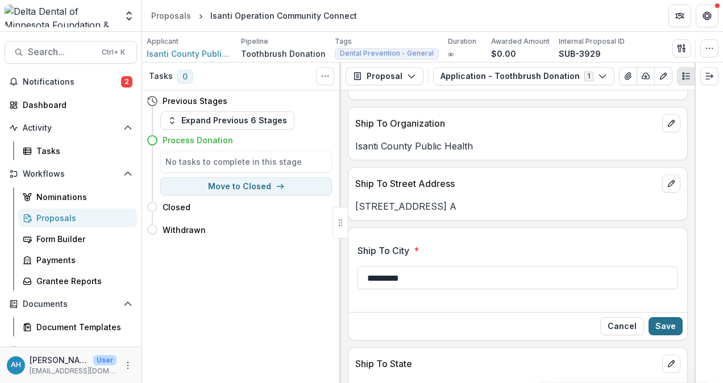
type input "*********"
click at [673, 317] on button "Save" at bounding box center [666, 326] width 34 height 18
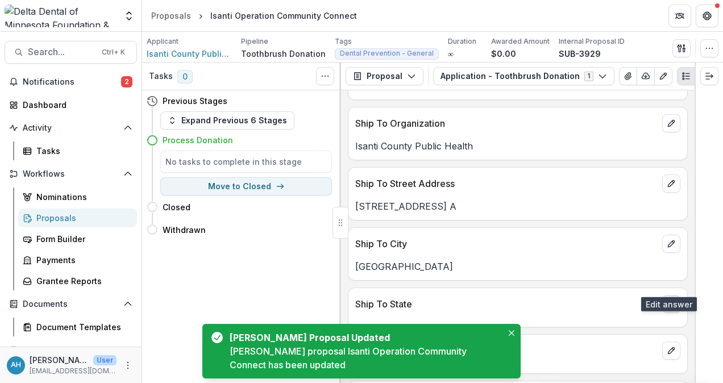
click at [671, 300] on icon "edit" at bounding box center [671, 304] width 9 height 9
click at [391, 327] on input "Ship To State *" at bounding box center [518, 338] width 321 height 23
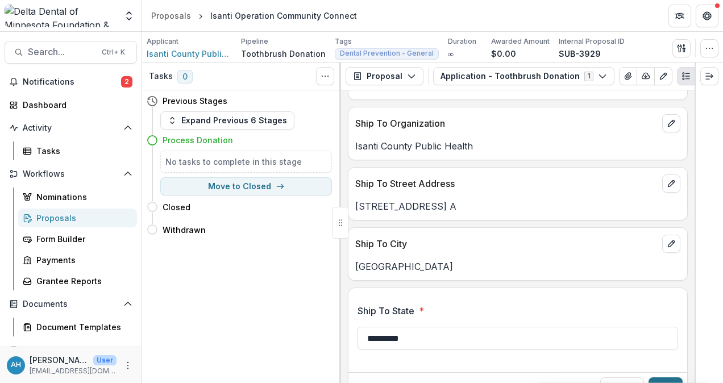
type input "*********"
click at [672, 378] on button "Save" at bounding box center [666, 387] width 34 height 18
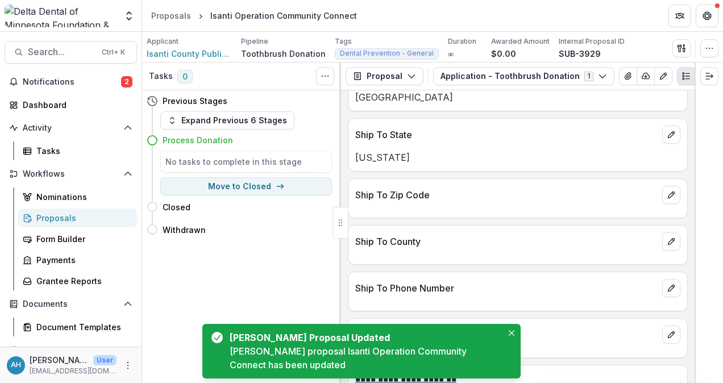
scroll to position [1876, 0]
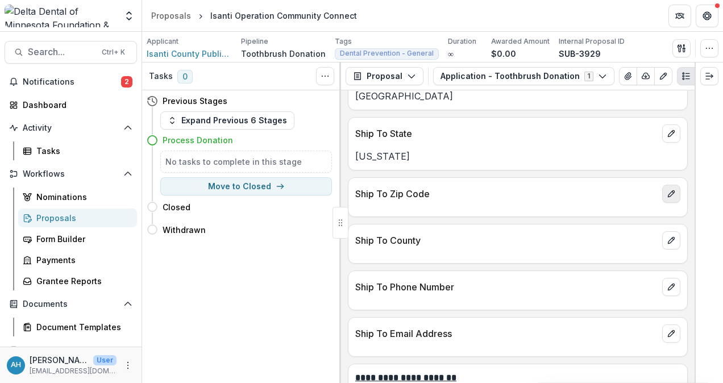
click at [669, 189] on icon "edit" at bounding box center [671, 193] width 9 height 9
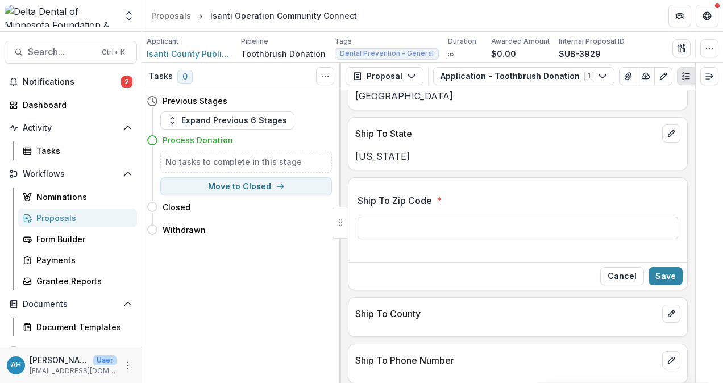
click at [392, 217] on input "Ship To Zip Code *" at bounding box center [518, 228] width 321 height 23
type input "*****"
click at [667, 267] on button "Save" at bounding box center [666, 276] width 34 height 18
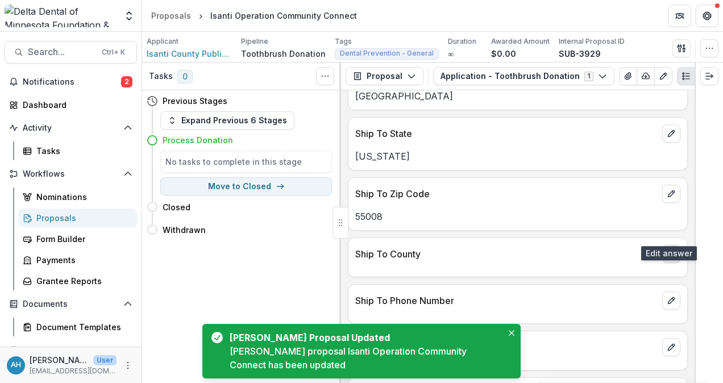
click at [667, 250] on icon "edit" at bounding box center [671, 254] width 9 height 9
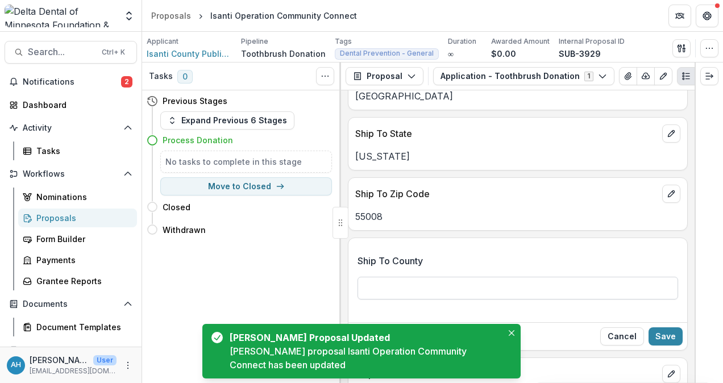
click at [383, 277] on input "Ship To County" at bounding box center [518, 288] width 321 height 23
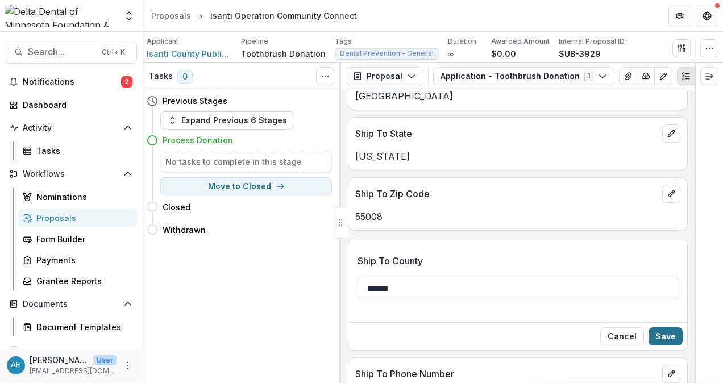
type input "******"
click at [665, 327] on button "Save" at bounding box center [666, 336] width 34 height 18
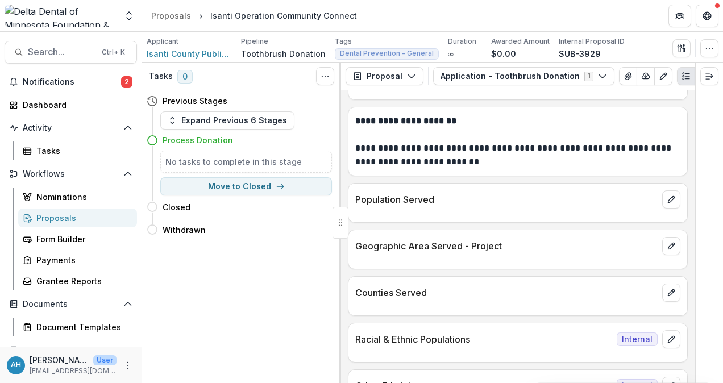
scroll to position [2217, 0]
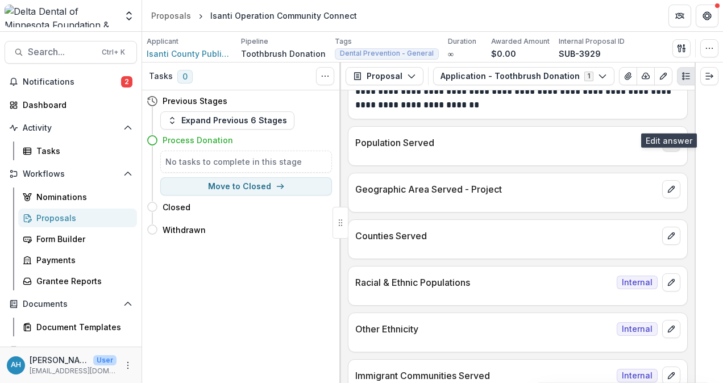
click at [670, 138] on icon "edit" at bounding box center [671, 142] width 9 height 9
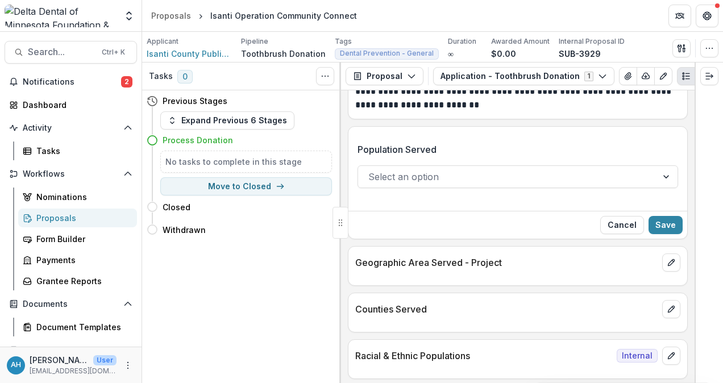
click at [445, 169] on div at bounding box center [507, 177] width 279 height 16
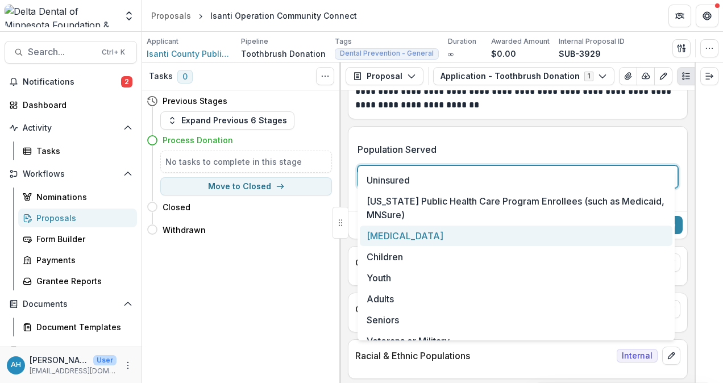
click at [425, 235] on div "Low-Income" at bounding box center [516, 236] width 313 height 21
click at [425, 256] on p "Geographic Area Served - Project" at bounding box center [506, 263] width 302 height 14
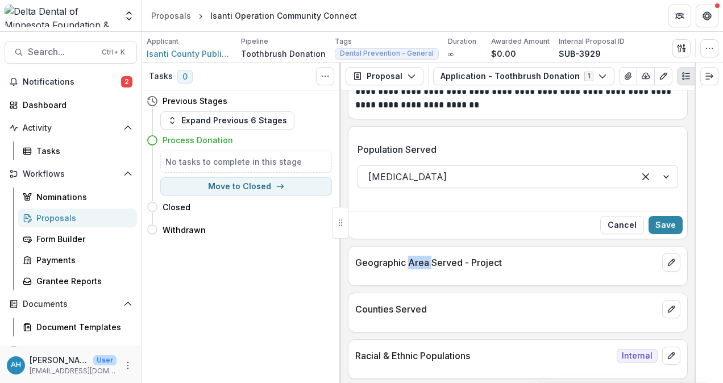
drag, startPoint x: 425, startPoint y: 235, endPoint x: 569, endPoint y: 156, distance: 164.1
click at [569, 169] on div at bounding box center [496, 177] width 256 height 16
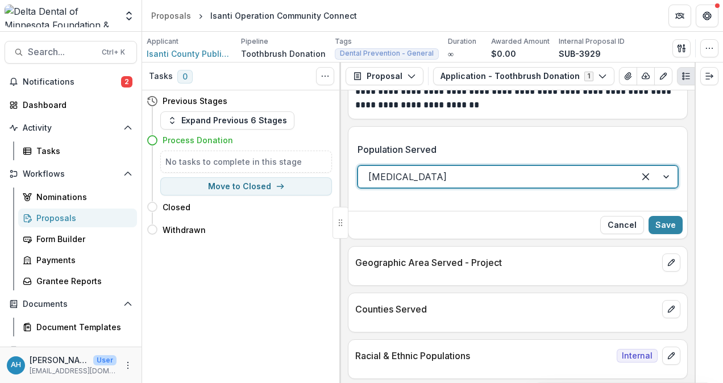
click at [571, 169] on div at bounding box center [496, 177] width 256 height 16
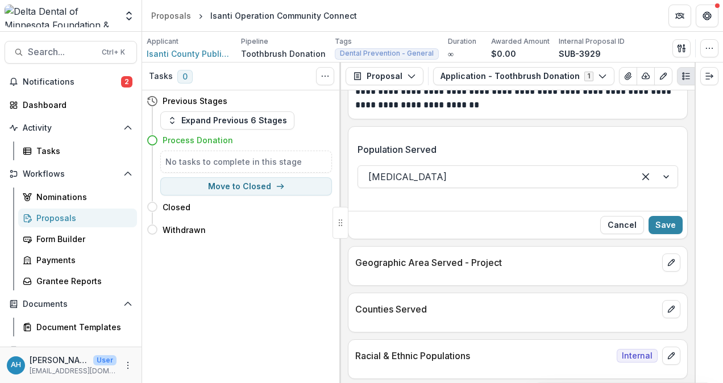
click at [549, 143] on label "Population Served" at bounding box center [515, 150] width 314 height 14
click at [371, 170] on input "Population Served" at bounding box center [369, 177] width 3 height 14
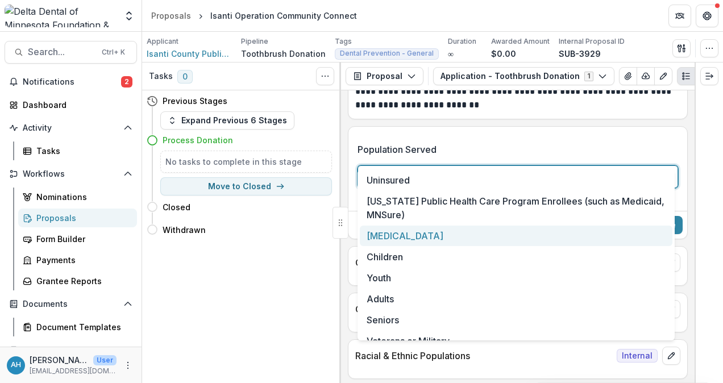
click at [591, 169] on div at bounding box center [496, 177] width 256 height 16
click at [562, 102] on div "**********" at bounding box center [518, 236] width 354 height 293
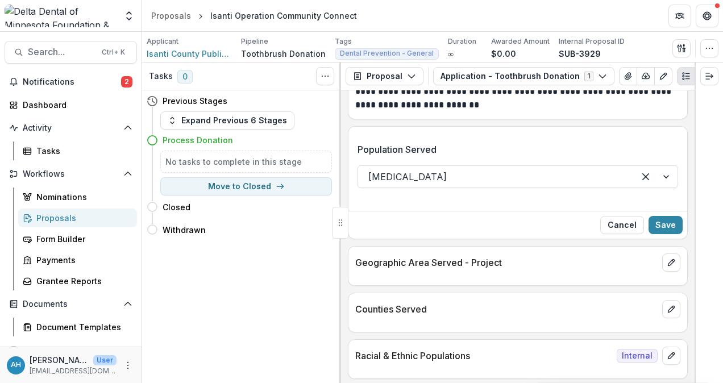
click at [562, 102] on div "**********" at bounding box center [518, 236] width 354 height 293
click at [667, 258] on icon "edit" at bounding box center [671, 262] width 9 height 9
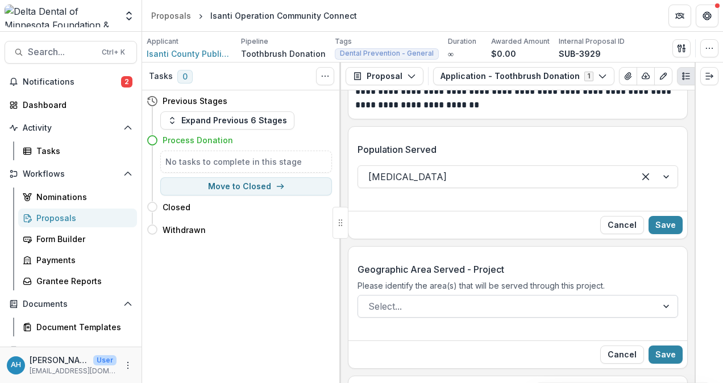
click at [458, 298] on div at bounding box center [507, 306] width 279 height 16
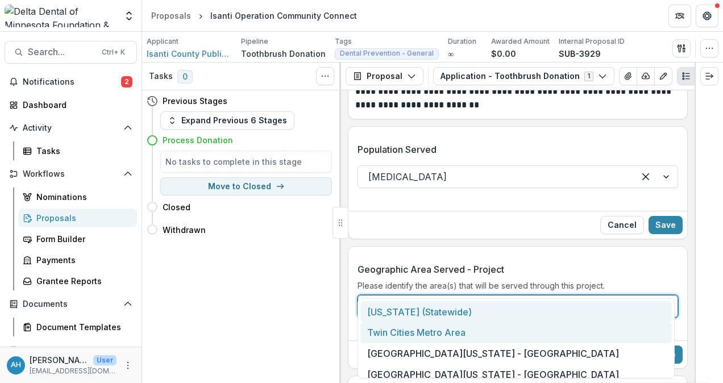
scroll to position [48, 0]
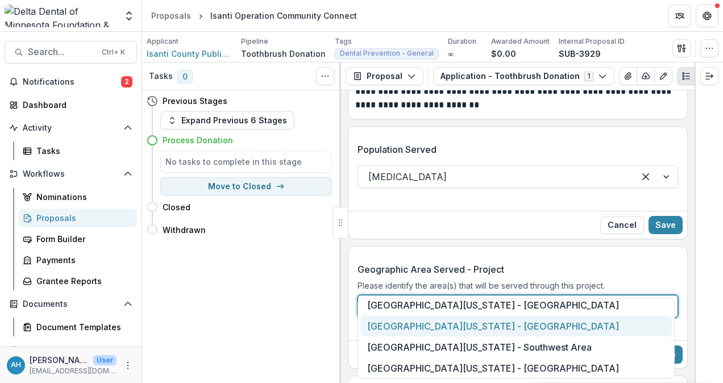
click at [511, 326] on div "Greater Minnesota - West Central Area" at bounding box center [516, 326] width 312 height 21
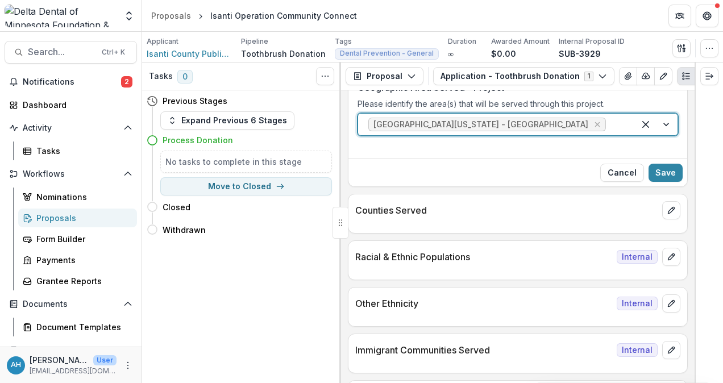
scroll to position [2445, 0]
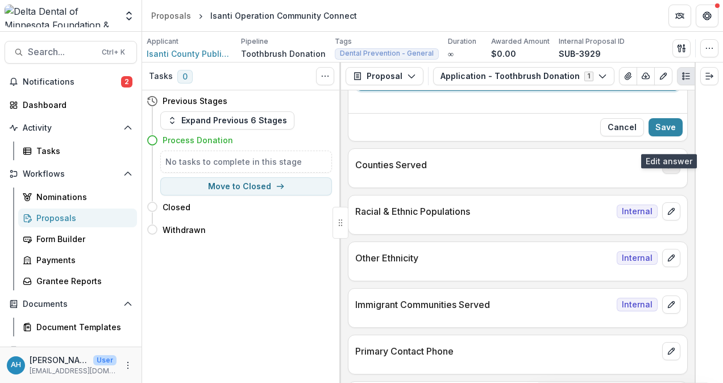
click at [671, 160] on icon "edit" at bounding box center [671, 164] width 9 height 9
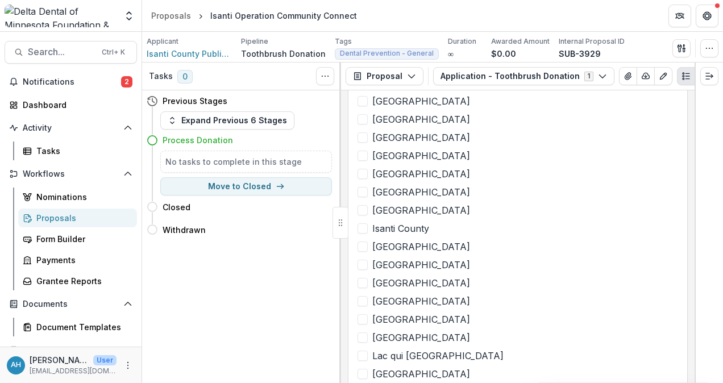
scroll to position [2956, 0]
click at [364, 205] on span at bounding box center [363, 210] width 10 height 10
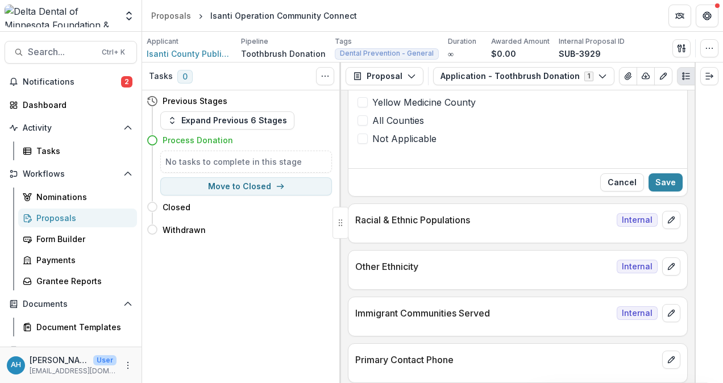
scroll to position [4150, 0]
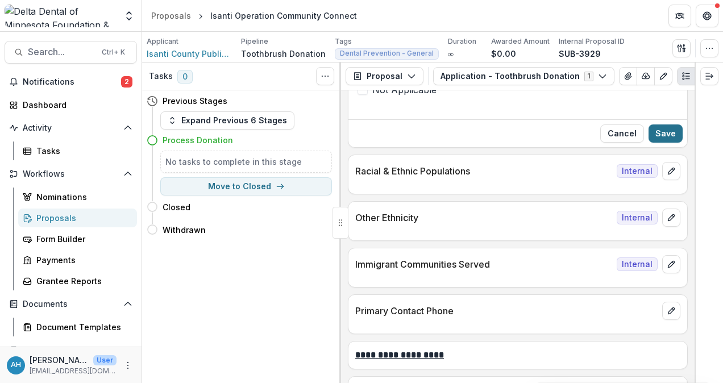
click at [667, 125] on button "Save" at bounding box center [666, 134] width 34 height 18
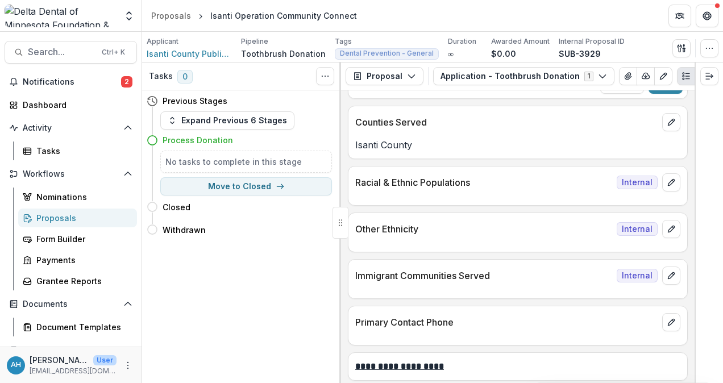
scroll to position [2430, 0]
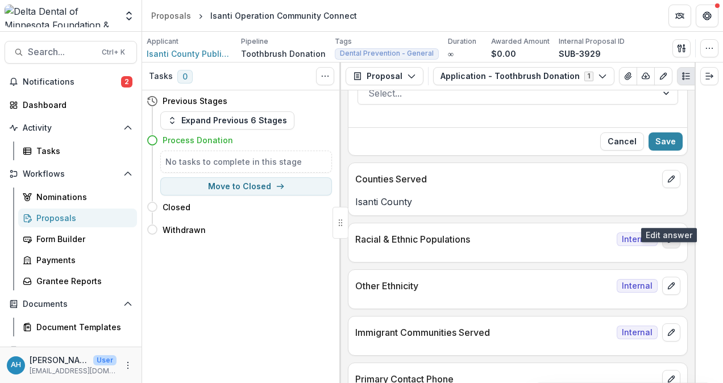
click at [673, 230] on button "edit" at bounding box center [671, 239] width 18 height 18
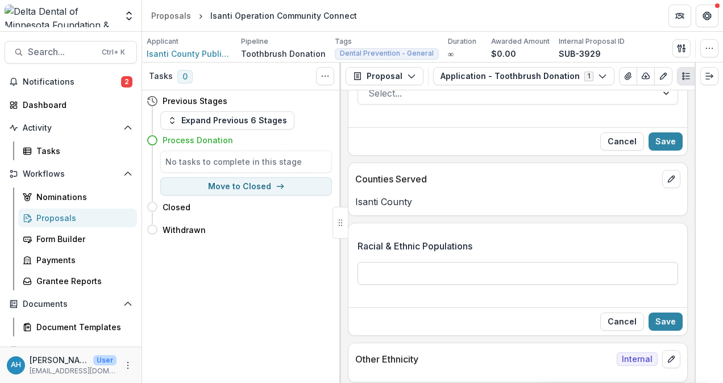
click at [506, 262] on input "Racial & Ethnic Populations" at bounding box center [518, 273] width 321 height 23
click at [516, 262] on input "Racial & Ethnic Populations" at bounding box center [518, 273] width 321 height 23
click at [629, 313] on button "Cancel" at bounding box center [622, 322] width 44 height 18
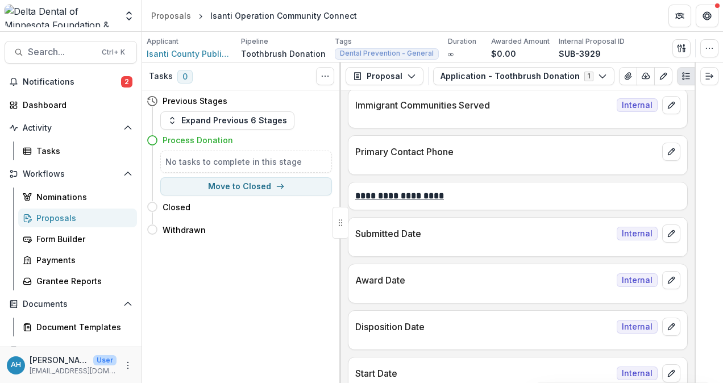
scroll to position [2715, 0]
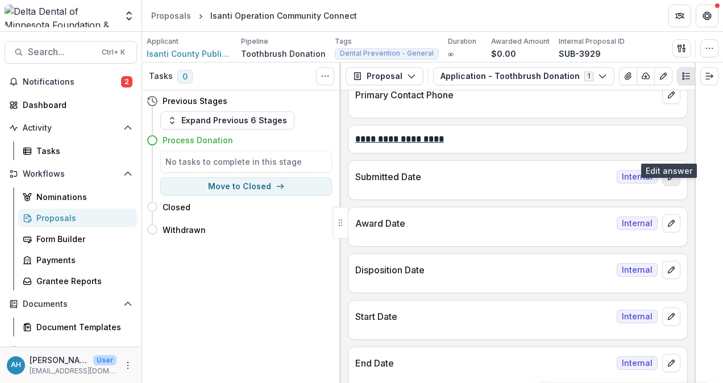
click at [669, 174] on icon "edit" at bounding box center [671, 177] width 6 height 6
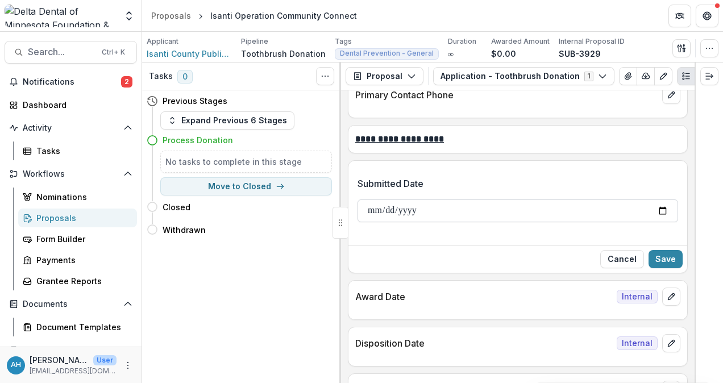
click at [457, 200] on input "Submitted Date" at bounding box center [518, 211] width 321 height 23
click at [659, 200] on input "Submitted Date" at bounding box center [518, 211] width 321 height 23
type input "**********"
click at [666, 250] on button "Save" at bounding box center [666, 259] width 34 height 18
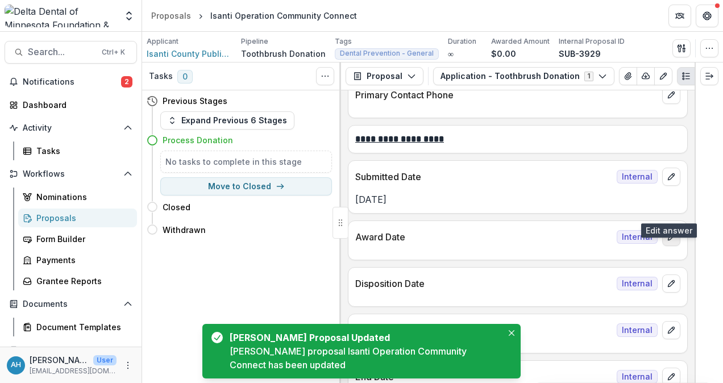
click at [671, 233] on icon "edit" at bounding box center [671, 237] width 9 height 9
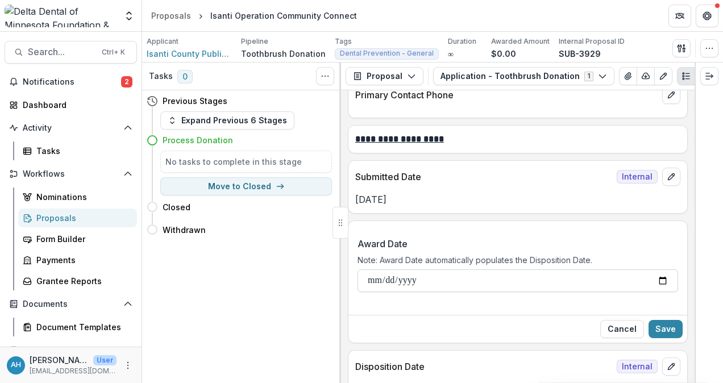
click at [661, 269] on input "Award Date" at bounding box center [518, 280] width 321 height 23
type input "**********"
click at [672, 320] on button "Save" at bounding box center [666, 329] width 34 height 18
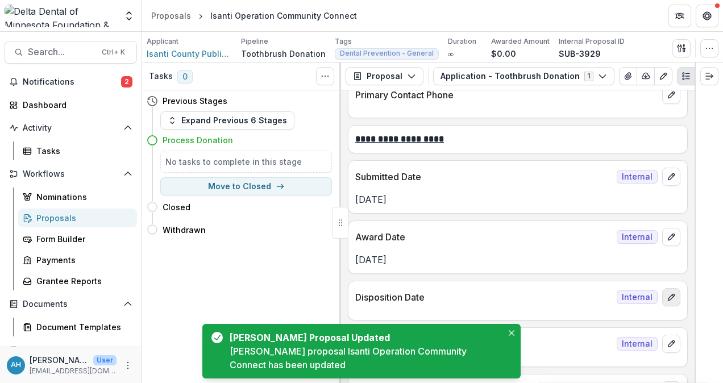
click at [671, 293] on icon "edit" at bounding box center [671, 297] width 9 height 9
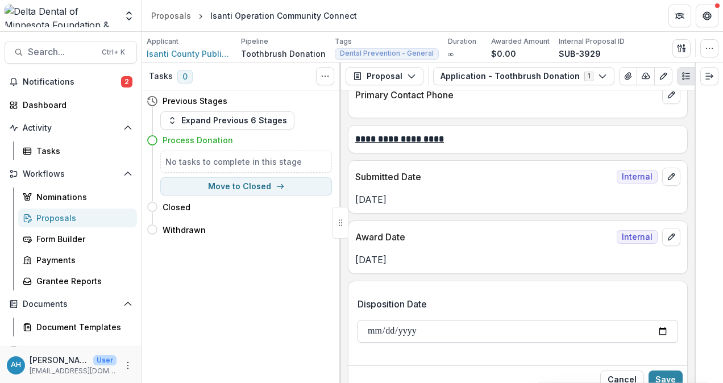
click at [659, 320] on input "Disposition Date" at bounding box center [518, 331] width 321 height 23
type input "**********"
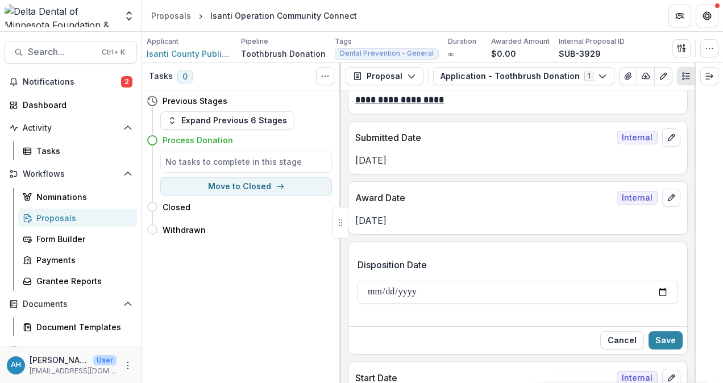
scroll to position [2772, 0]
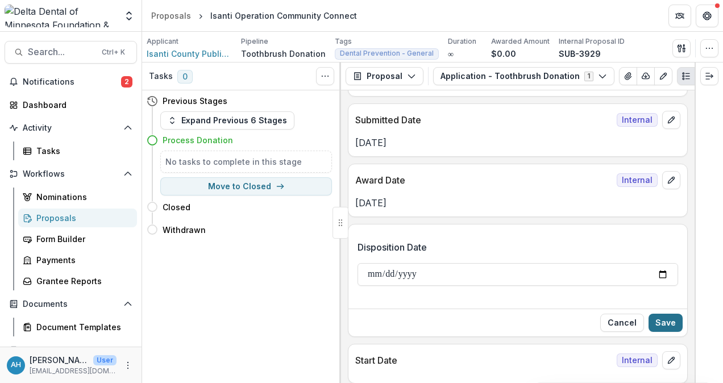
click at [668, 314] on button "Save" at bounding box center [666, 323] width 34 height 18
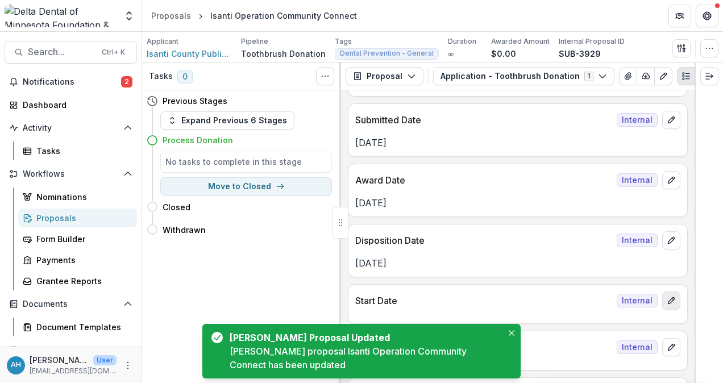
click at [672, 296] on icon "edit" at bounding box center [671, 300] width 9 height 9
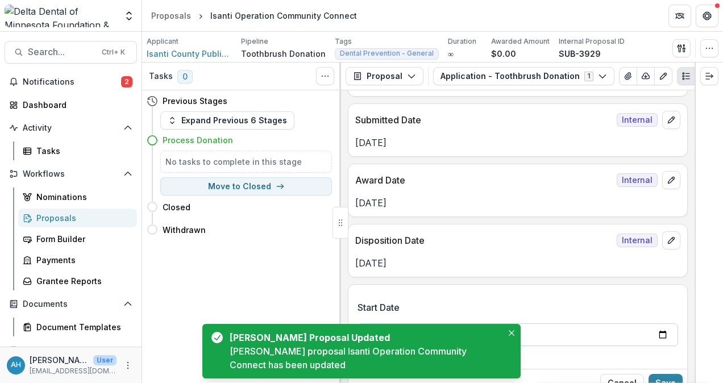
click at [660, 323] on input "Start Date" at bounding box center [518, 334] width 321 height 23
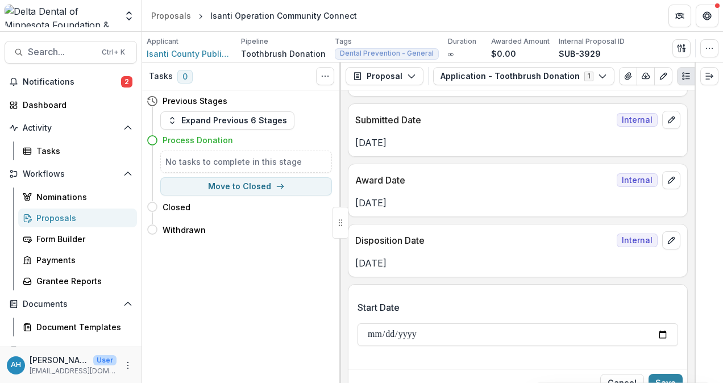
type input "**********"
click at [670, 374] on button "Save" at bounding box center [666, 383] width 34 height 18
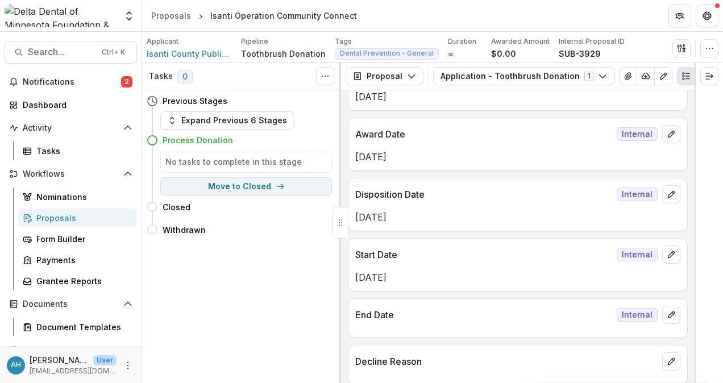
scroll to position [2885, 0]
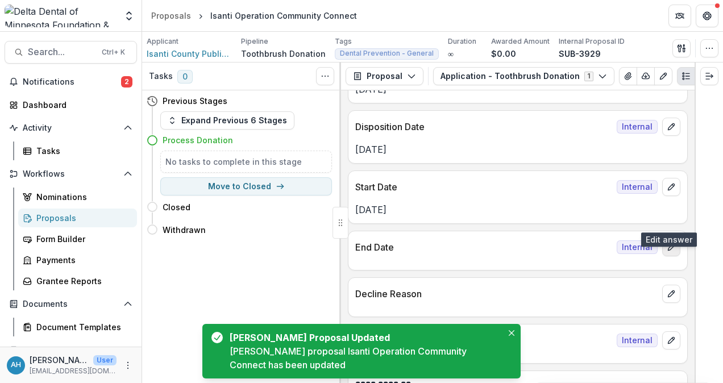
click at [674, 238] on button "edit" at bounding box center [671, 247] width 18 height 18
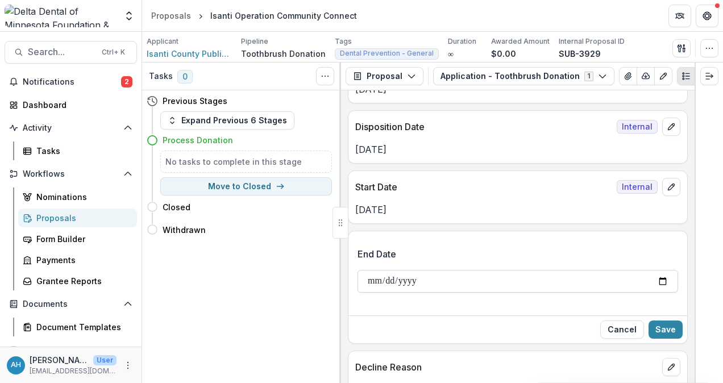
click at [658, 270] on input "End Date" at bounding box center [518, 281] width 321 height 23
type input "**********"
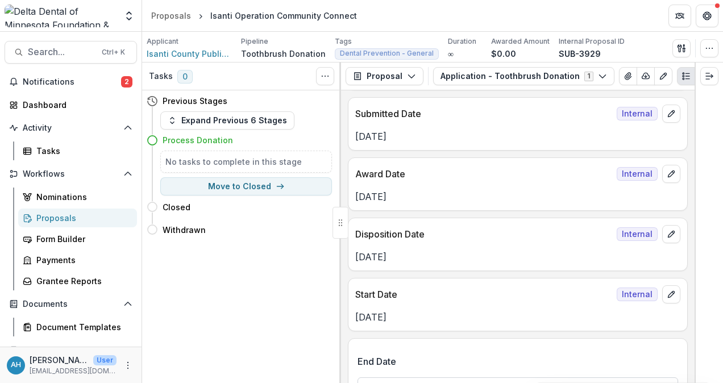
scroll to position [2842, 0]
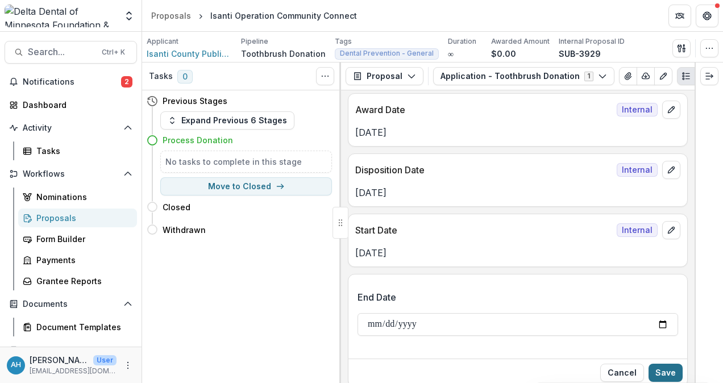
click at [667, 364] on button "Save" at bounding box center [666, 373] width 34 height 18
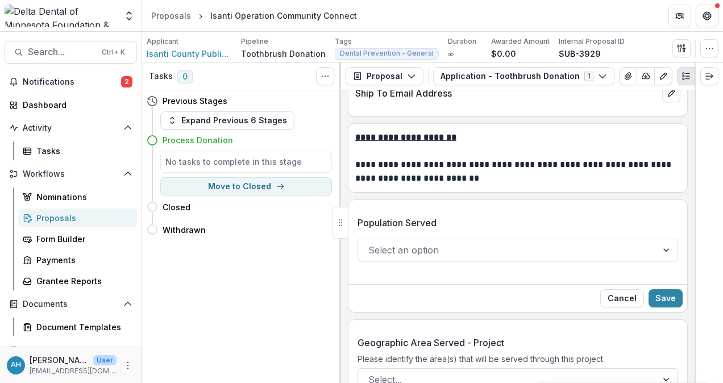
scroll to position [2160, 0]
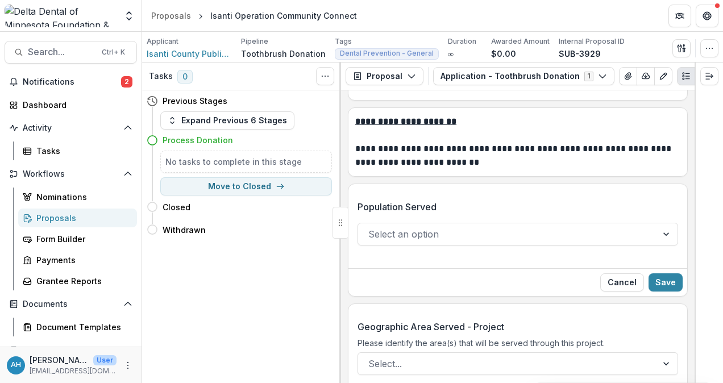
click at [473, 226] on div at bounding box center [507, 234] width 279 height 16
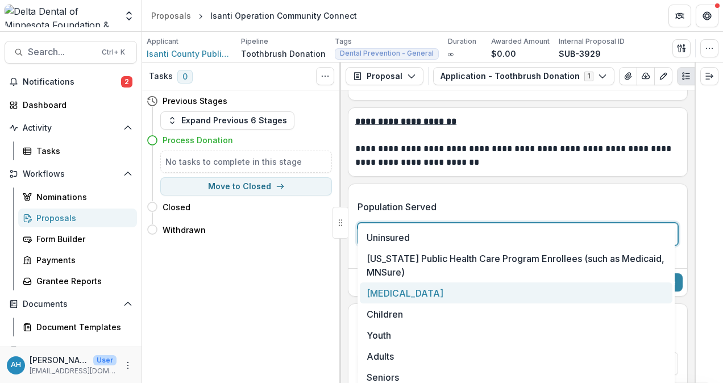
click at [407, 296] on div "Low-Income" at bounding box center [516, 293] width 313 height 21
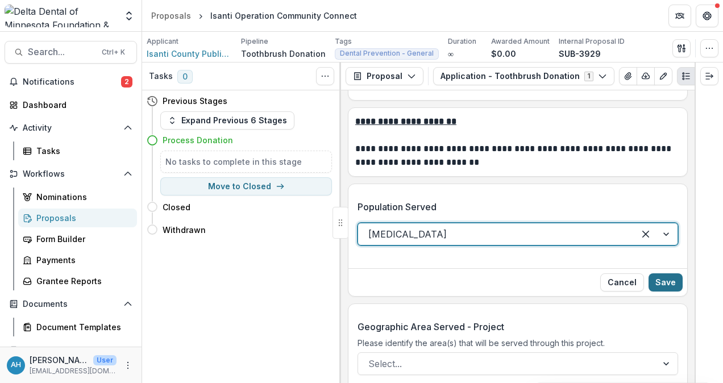
click at [665, 273] on button "Save" at bounding box center [666, 282] width 34 height 18
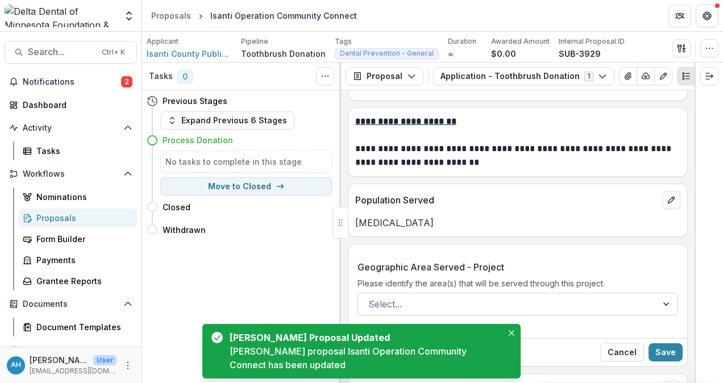
click at [498, 296] on div at bounding box center [507, 304] width 279 height 16
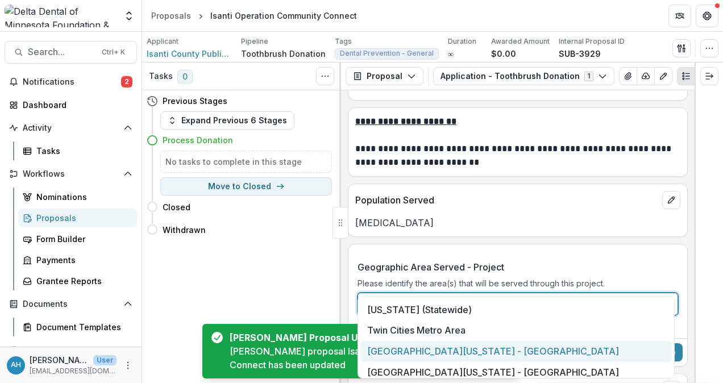
scroll to position [57, 0]
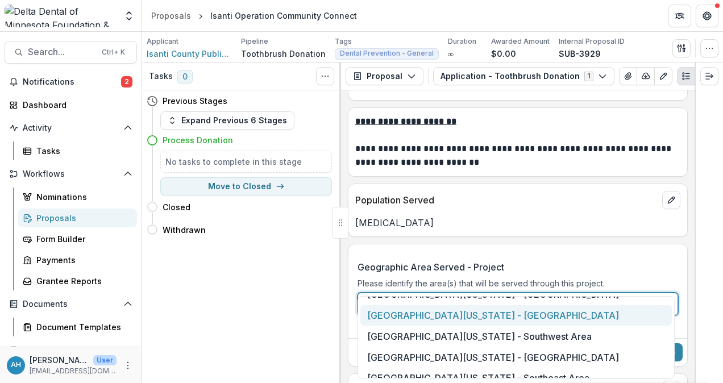
click at [501, 314] on div "Greater Minnesota - West Central Area" at bounding box center [516, 315] width 312 height 21
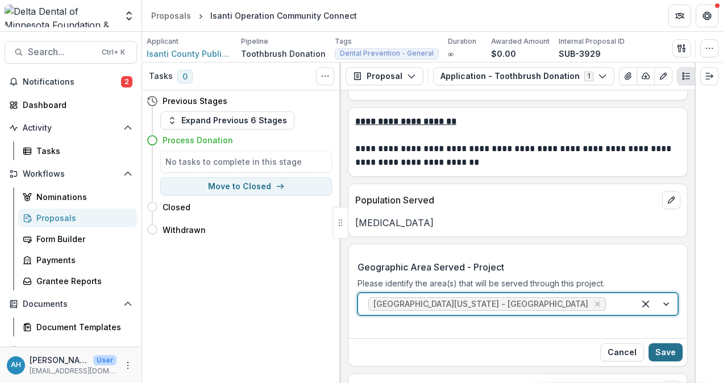
click at [665, 343] on button "Save" at bounding box center [666, 352] width 34 height 18
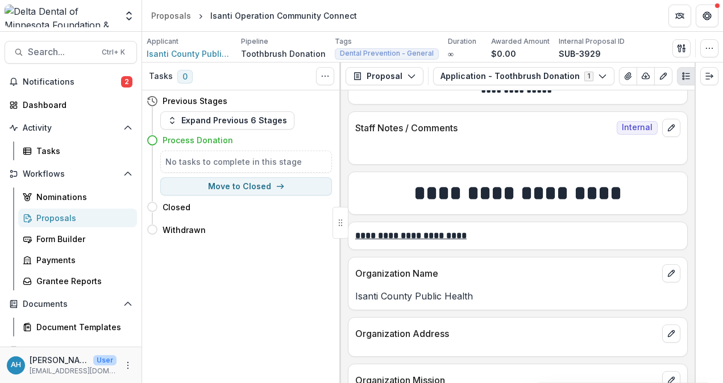
scroll to position [0, 0]
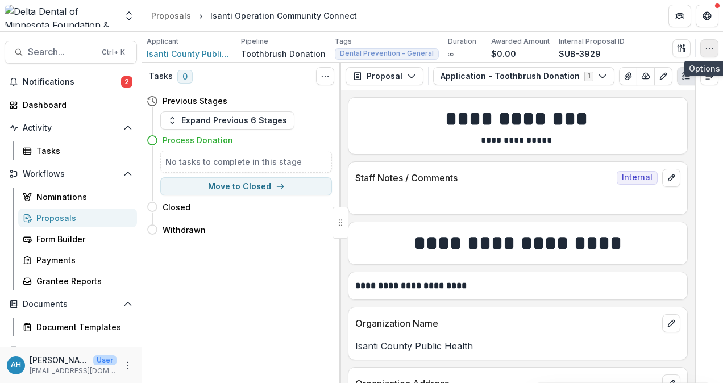
click at [711, 50] on icon "button" at bounding box center [709, 48] width 9 height 9
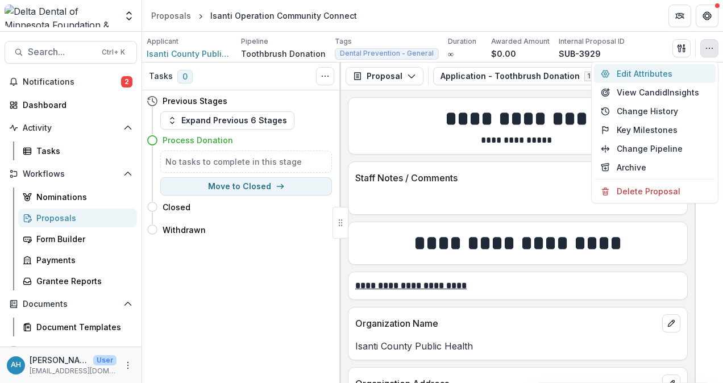
click at [644, 72] on button "Edit Attributes" at bounding box center [655, 73] width 122 height 19
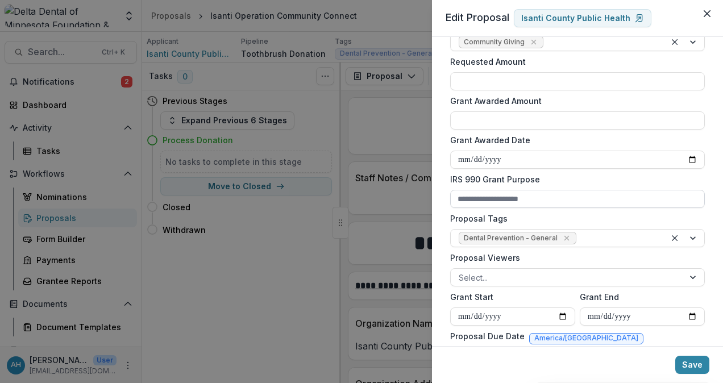
scroll to position [284, 0]
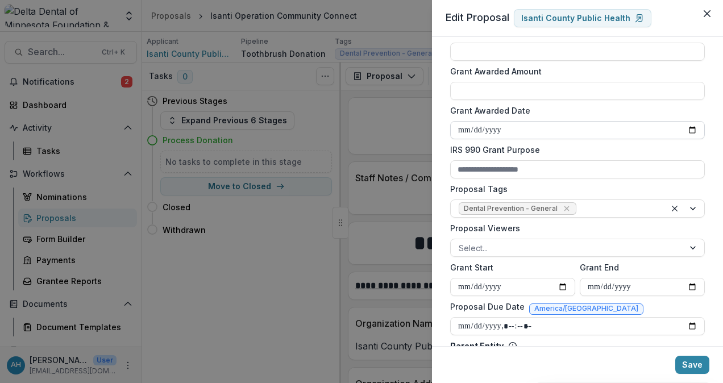
click at [690, 131] on input "Grant Awarded Date" at bounding box center [577, 130] width 255 height 18
type input "**********"
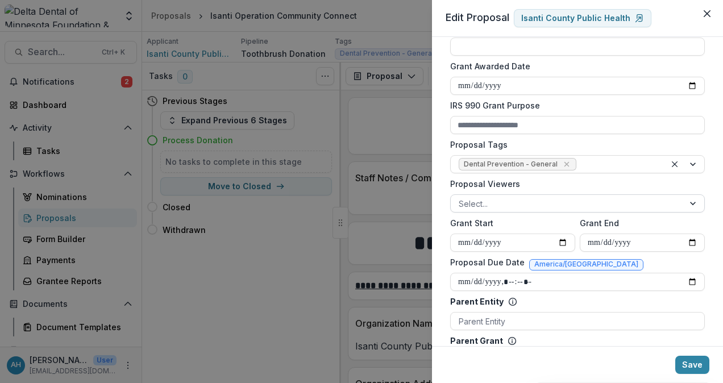
scroll to position [341, 0]
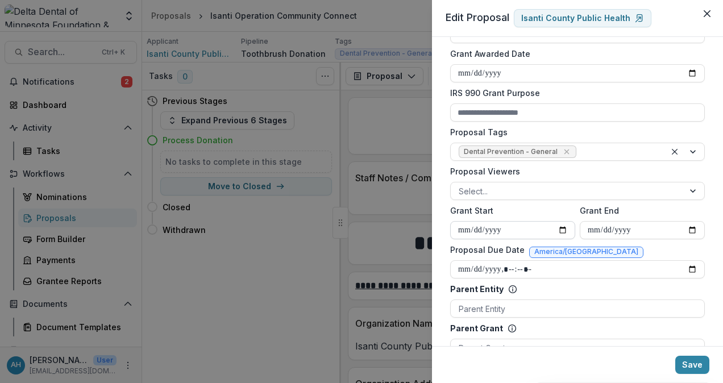
click at [559, 229] on input "Grant Start" at bounding box center [512, 230] width 125 height 18
type input "**********"
click at [688, 229] on input "Grant End" at bounding box center [642, 230] width 125 height 18
type input "**********"
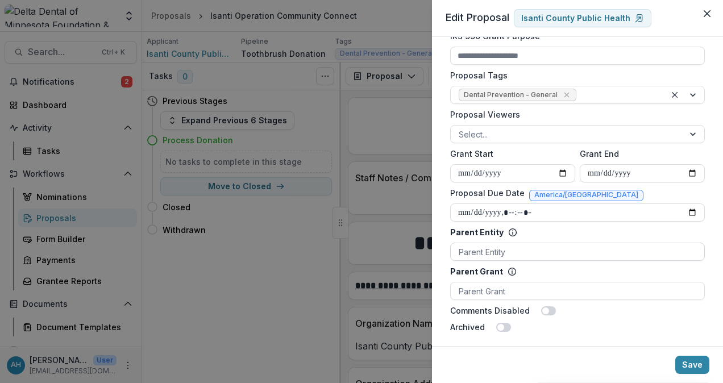
scroll to position [402, 0]
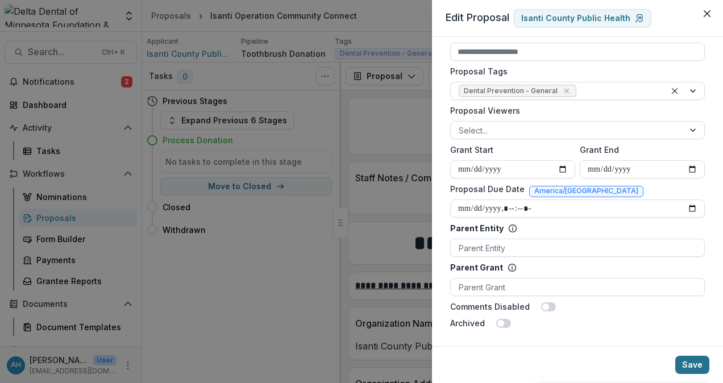
click at [698, 365] on button "Save" at bounding box center [692, 365] width 34 height 18
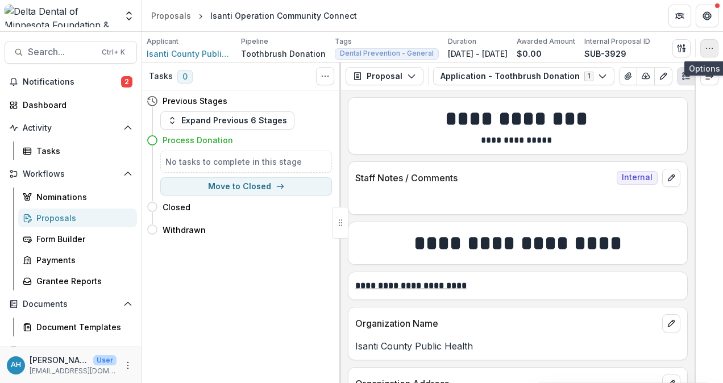
click at [708, 49] on icon "button" at bounding box center [709, 48] width 9 height 9
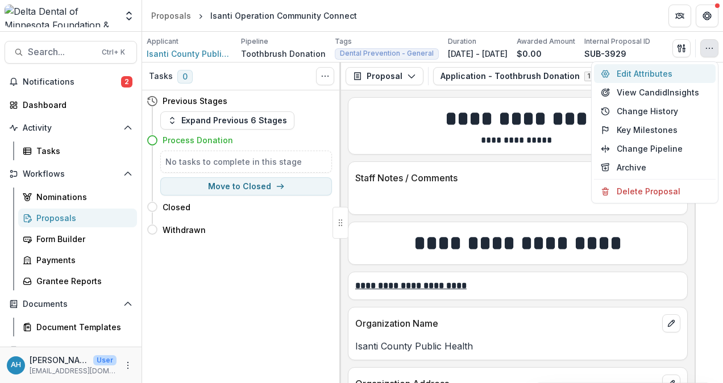
click at [651, 74] on button "Edit Attributes" at bounding box center [655, 73] width 122 height 19
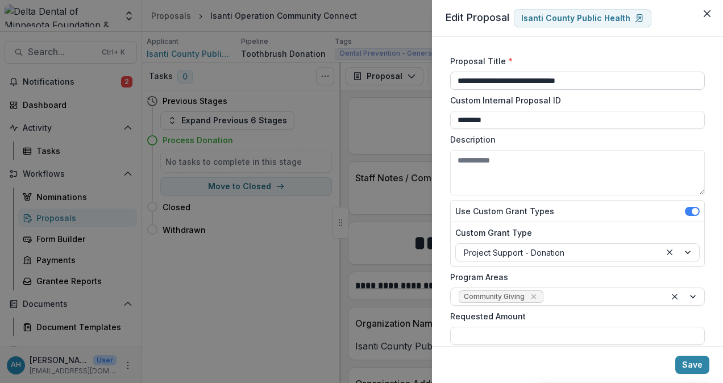
click at [621, 79] on input "**********" at bounding box center [577, 81] width 255 height 18
type input "**********"
click at [694, 363] on button "Save" at bounding box center [692, 365] width 34 height 18
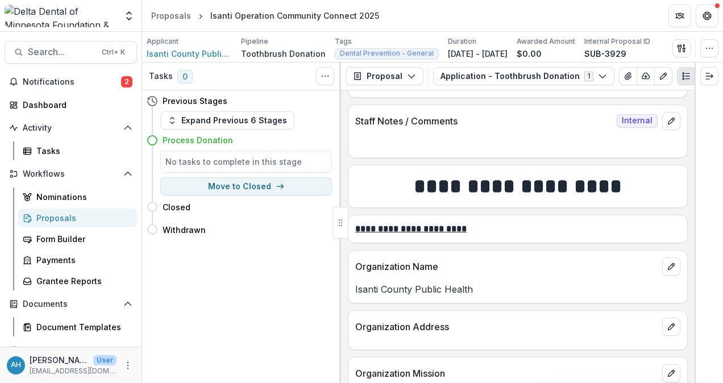
scroll to position [0, 0]
